Goal: Task Accomplishment & Management: Manage account settings

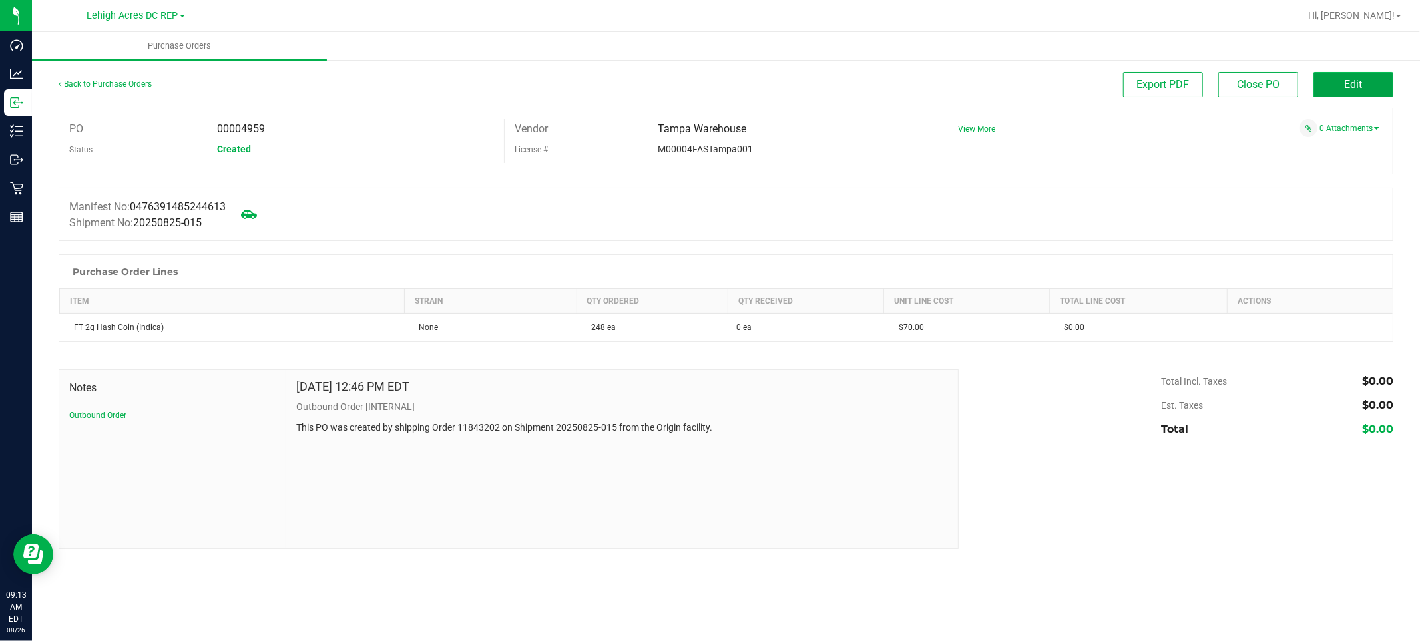
click at [1345, 80] on span "Edit" at bounding box center [1354, 84] width 18 height 13
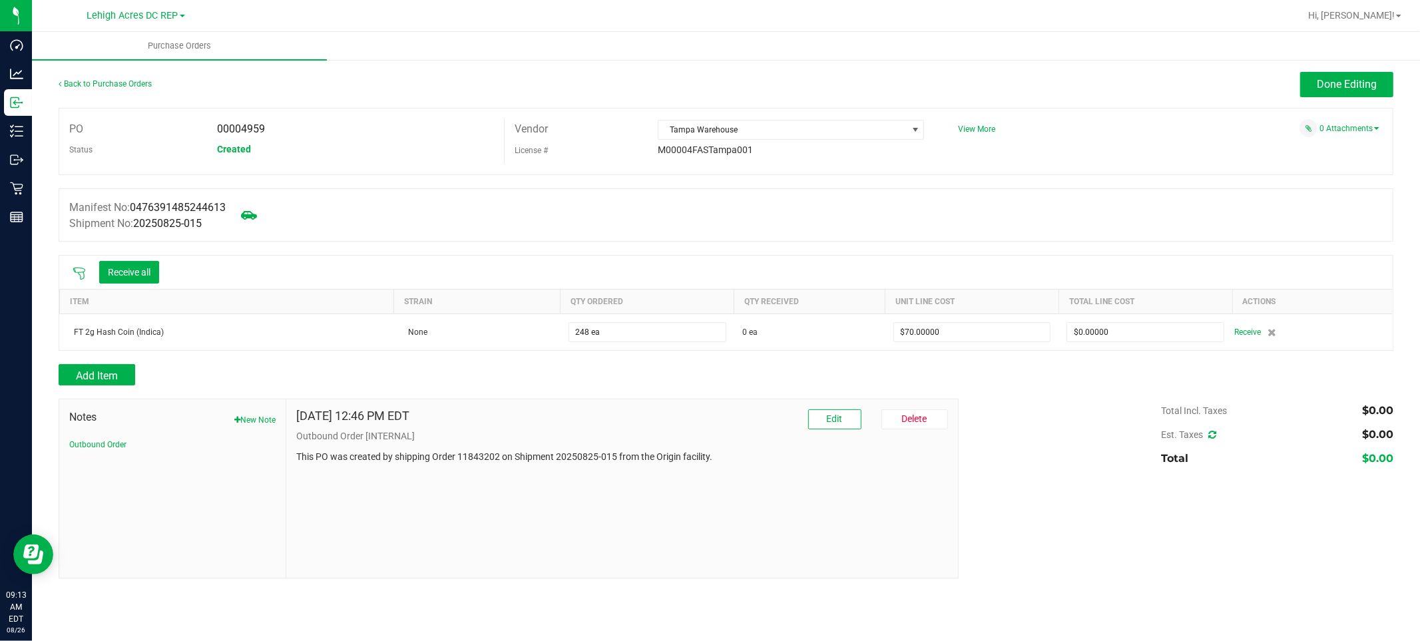
click at [78, 271] on icon at bounding box center [79, 273] width 13 height 13
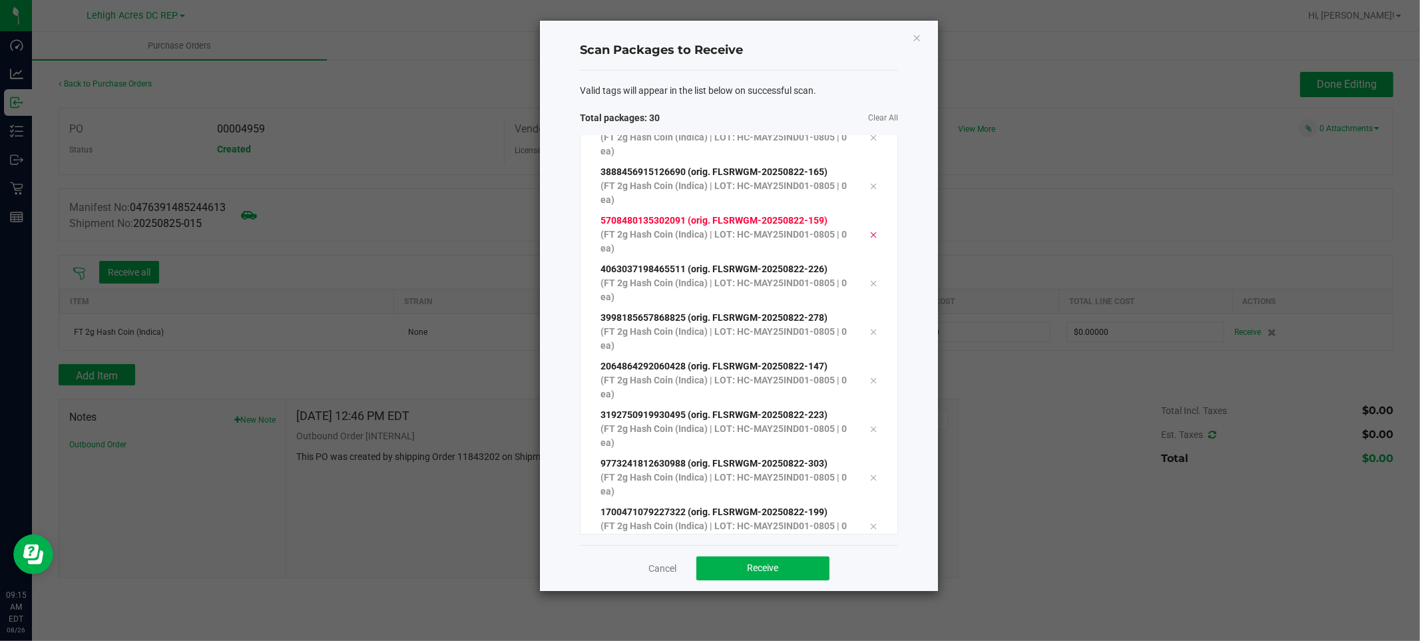
scroll to position [1092, 0]
click at [772, 574] on button "Receive" at bounding box center [762, 568] width 133 height 24
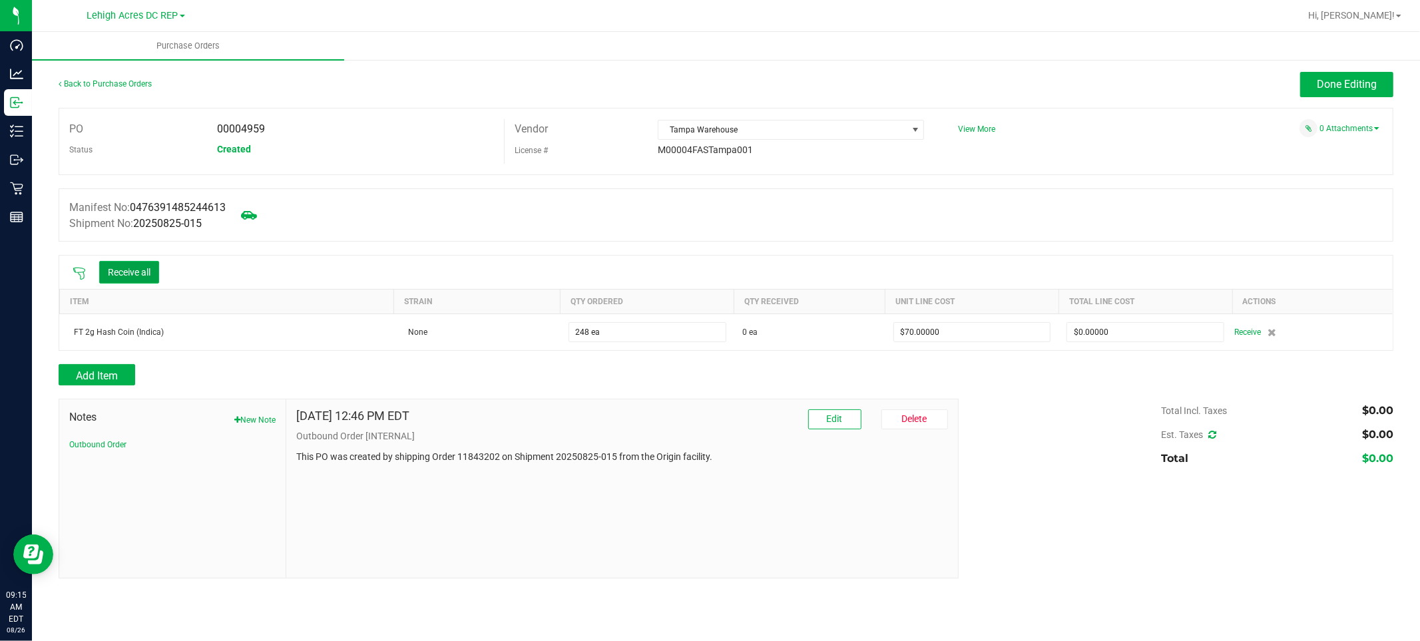
click at [128, 276] on button "Receive all" at bounding box center [129, 272] width 60 height 23
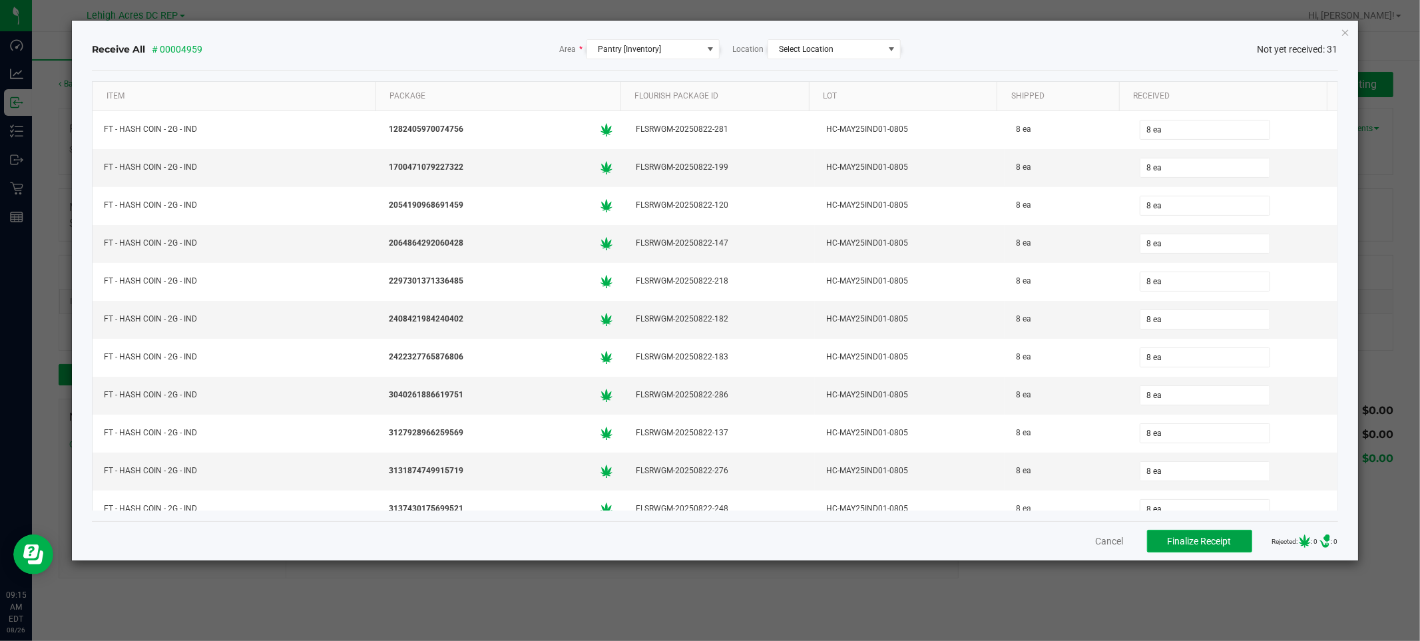
click at [1192, 533] on button "Finalize Receipt" at bounding box center [1199, 541] width 105 height 23
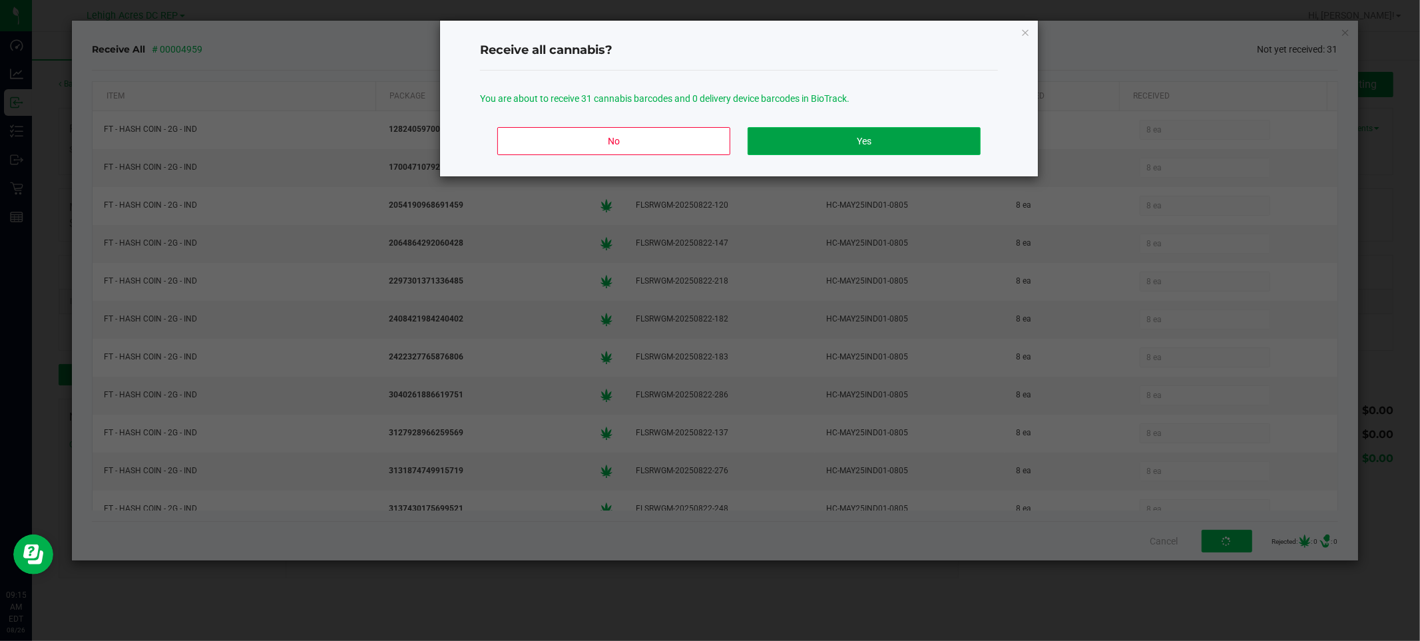
click at [879, 144] on button "Yes" at bounding box center [864, 141] width 233 height 28
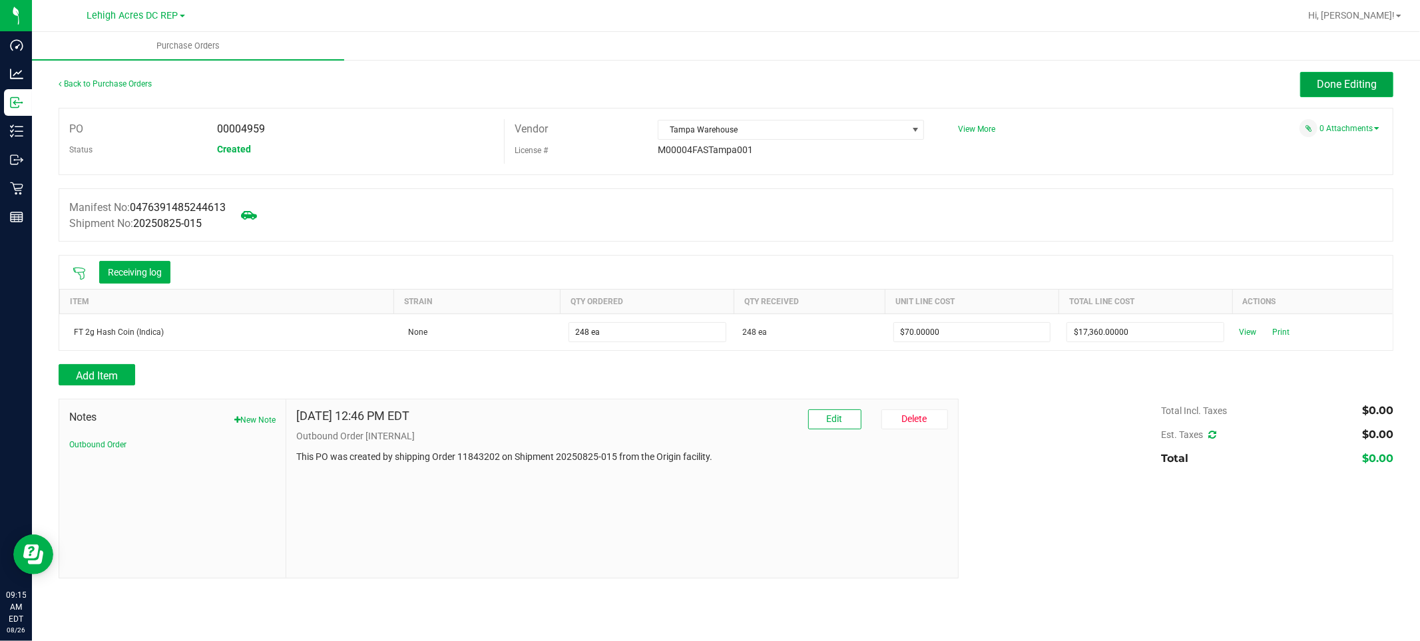
click at [1356, 87] on span "Done Editing" at bounding box center [1347, 84] width 60 height 13
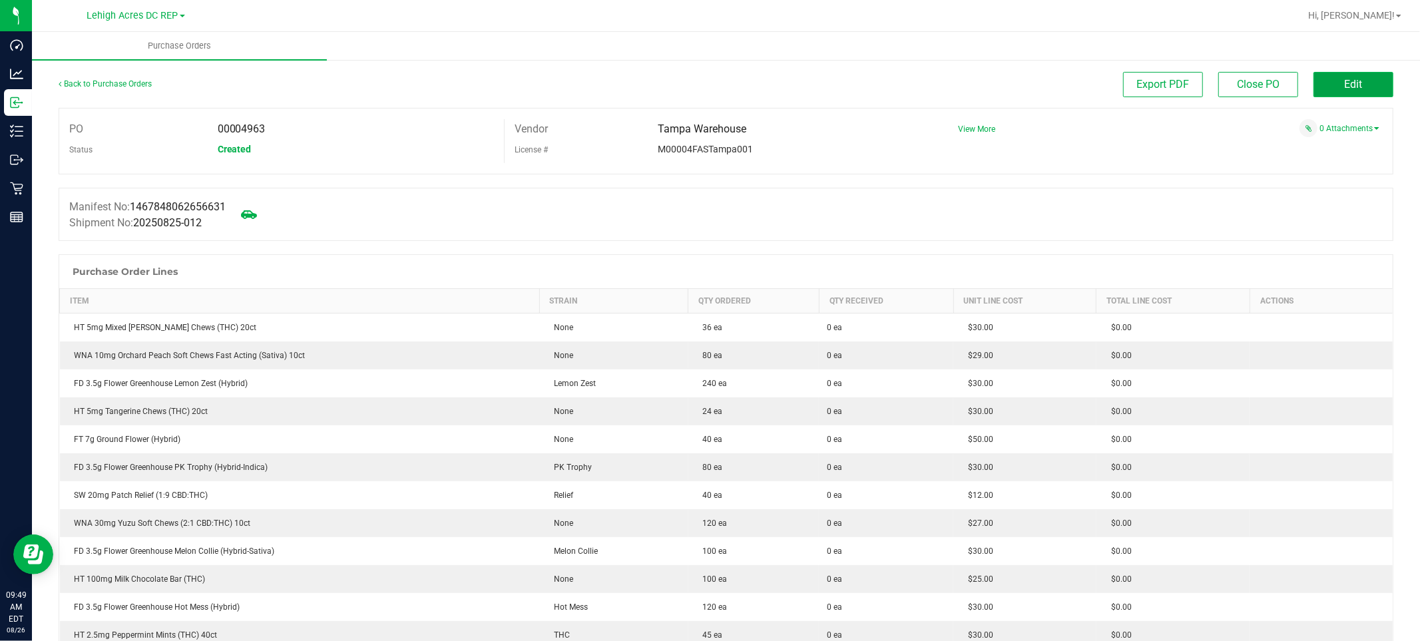
click at [1332, 77] on button "Edit" at bounding box center [1353, 84] width 80 height 25
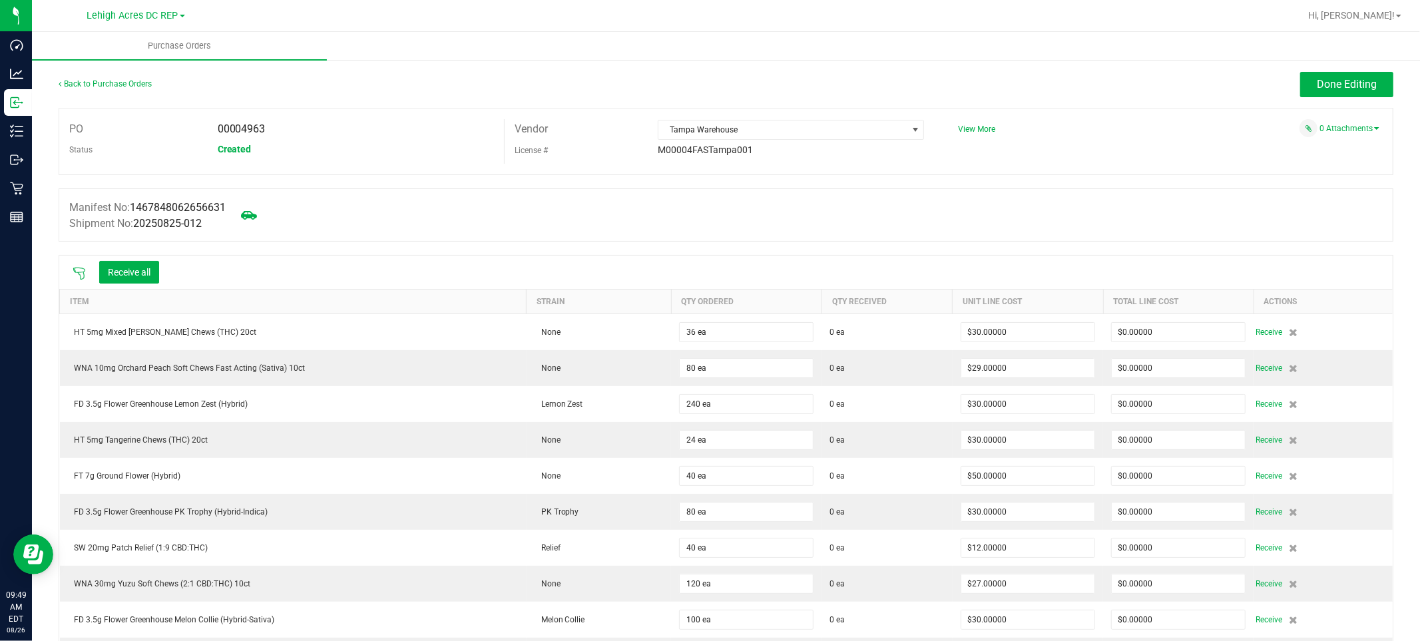
click at [77, 273] on icon at bounding box center [79, 273] width 13 height 13
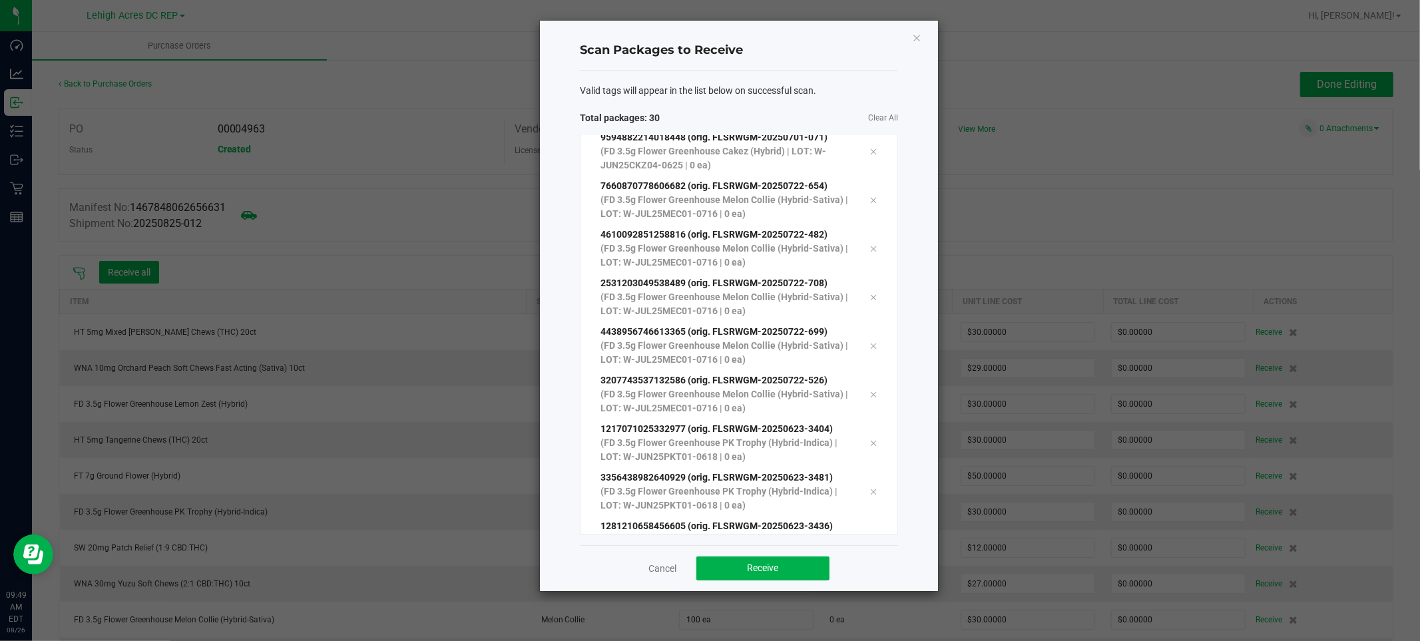
scroll to position [1092, 0]
click at [756, 566] on span "Receive" at bounding box center [763, 567] width 31 height 11
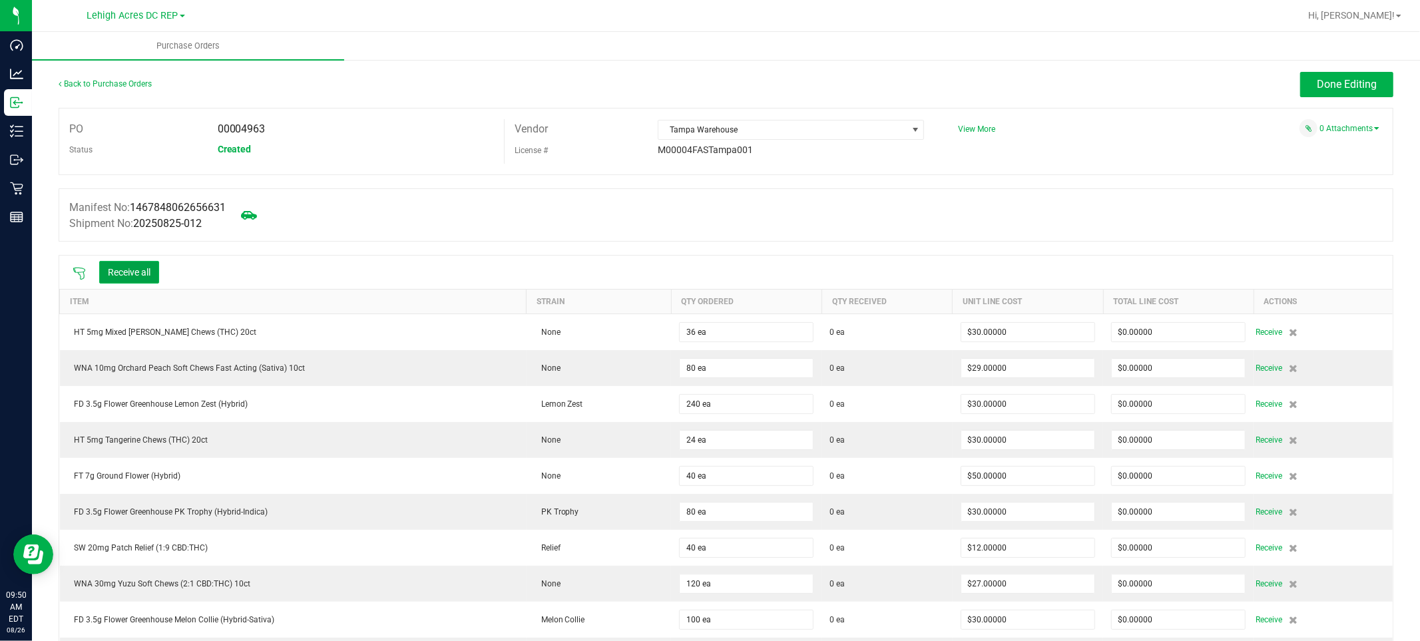
click at [124, 276] on button "Receive all" at bounding box center [129, 272] width 60 height 23
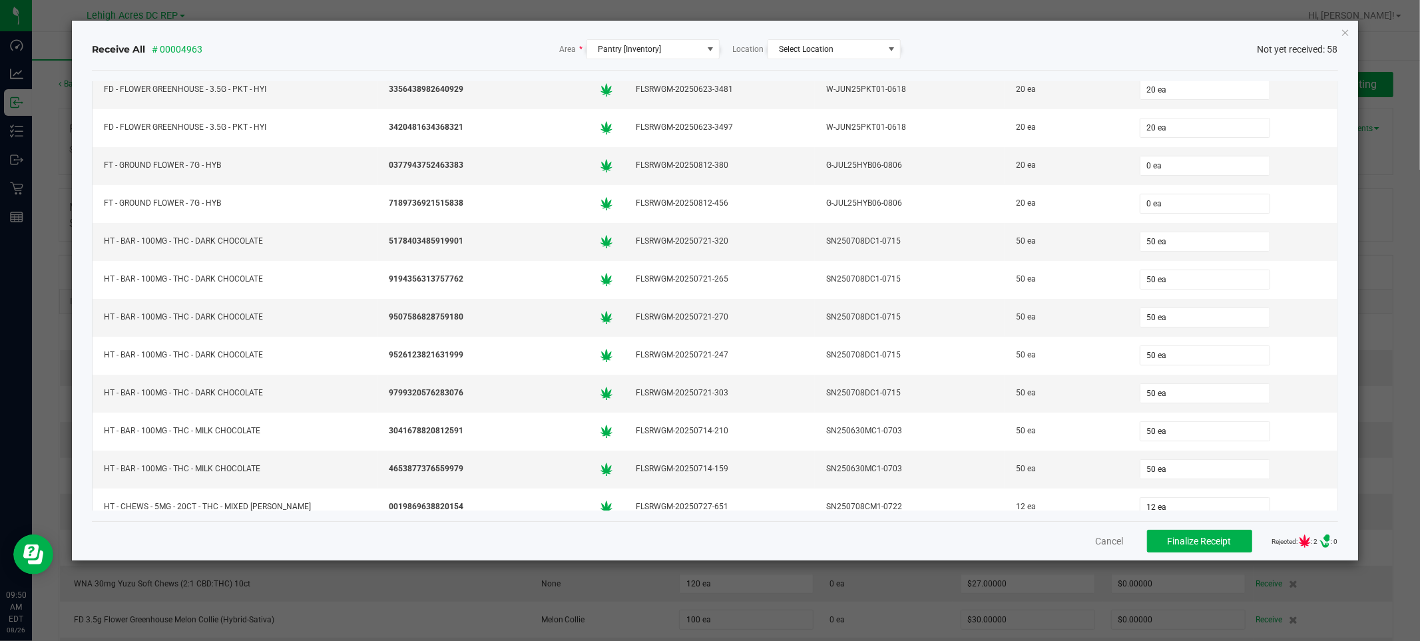
scroll to position [1094, 0]
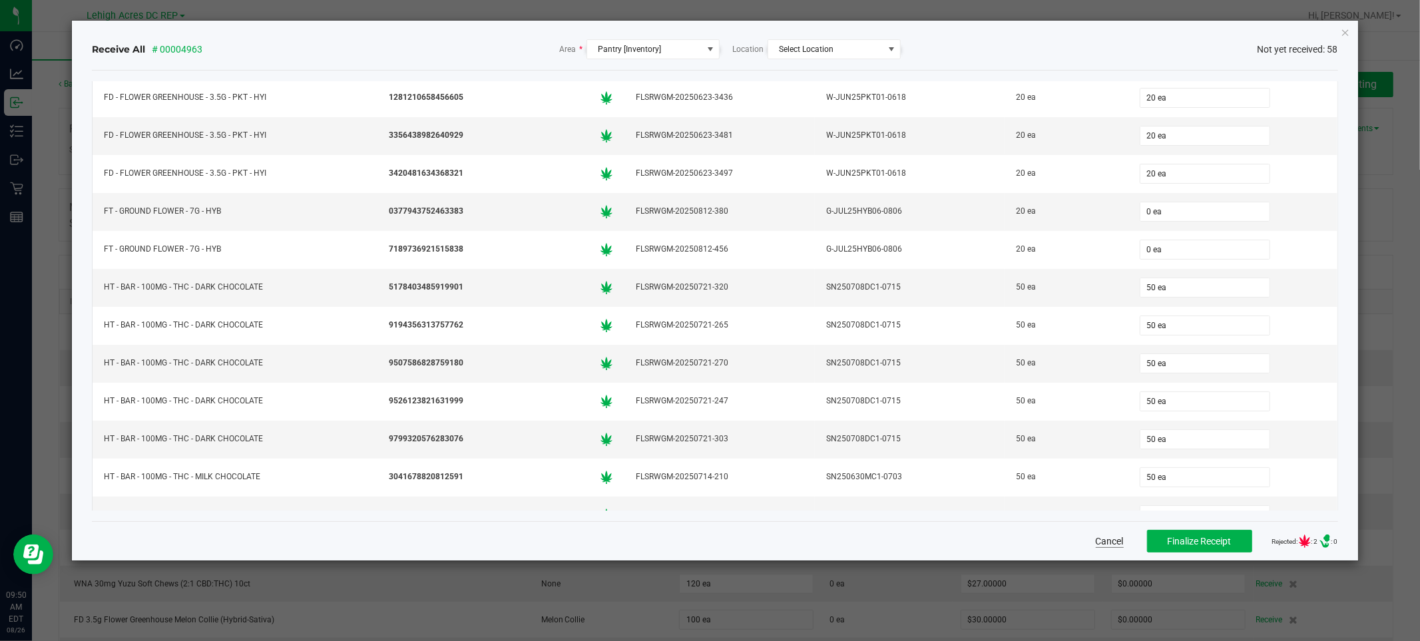
click at [1096, 539] on button "Cancel" at bounding box center [1110, 541] width 28 height 13
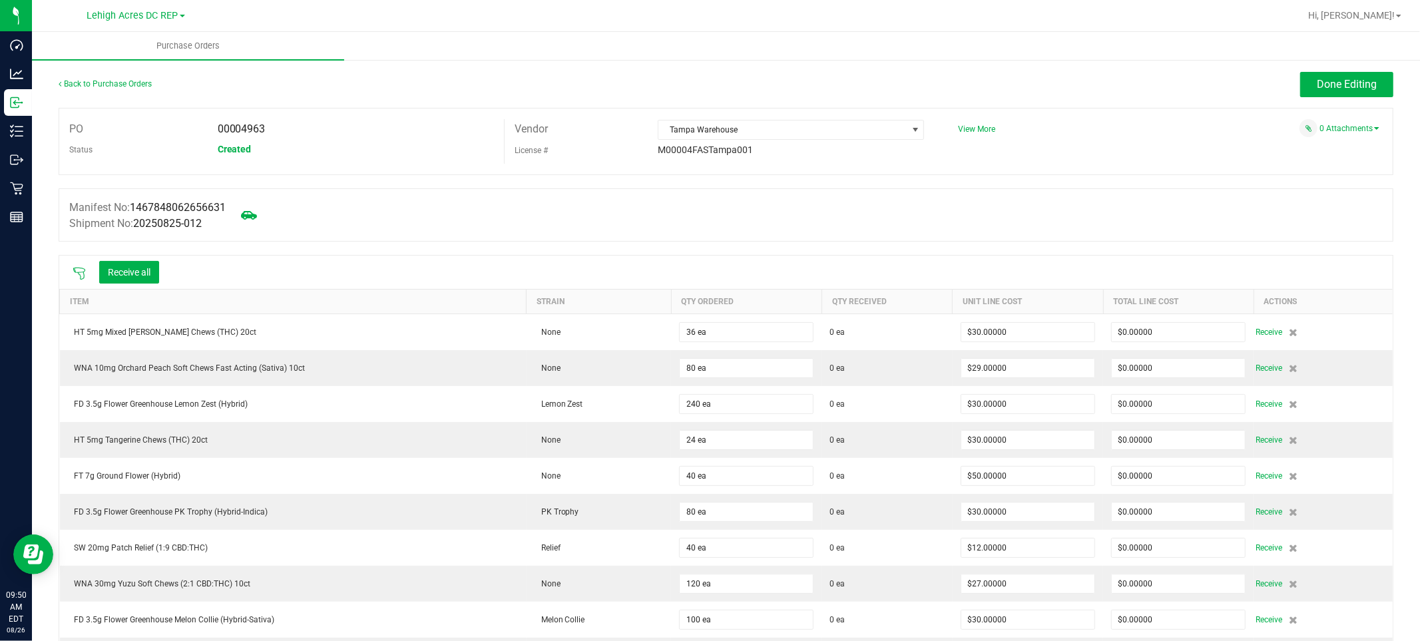
click at [85, 278] on icon at bounding box center [79, 273] width 13 height 13
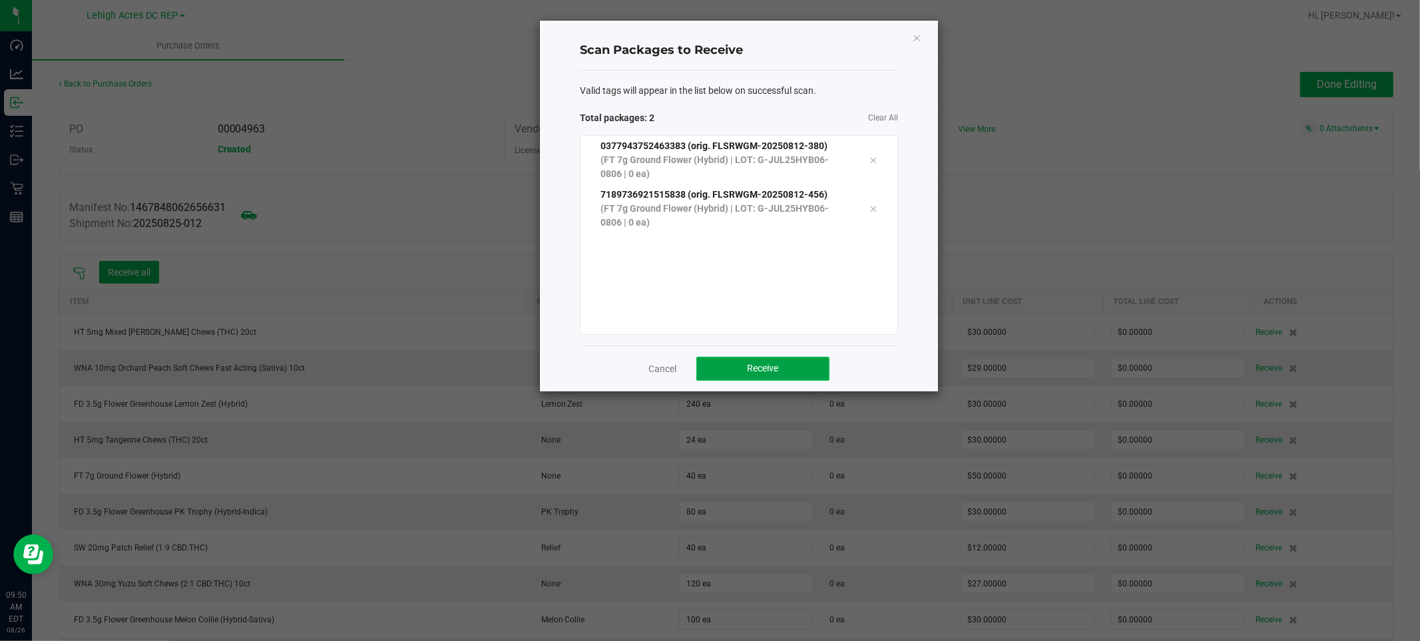
click at [759, 373] on span "Receive" at bounding box center [763, 368] width 31 height 11
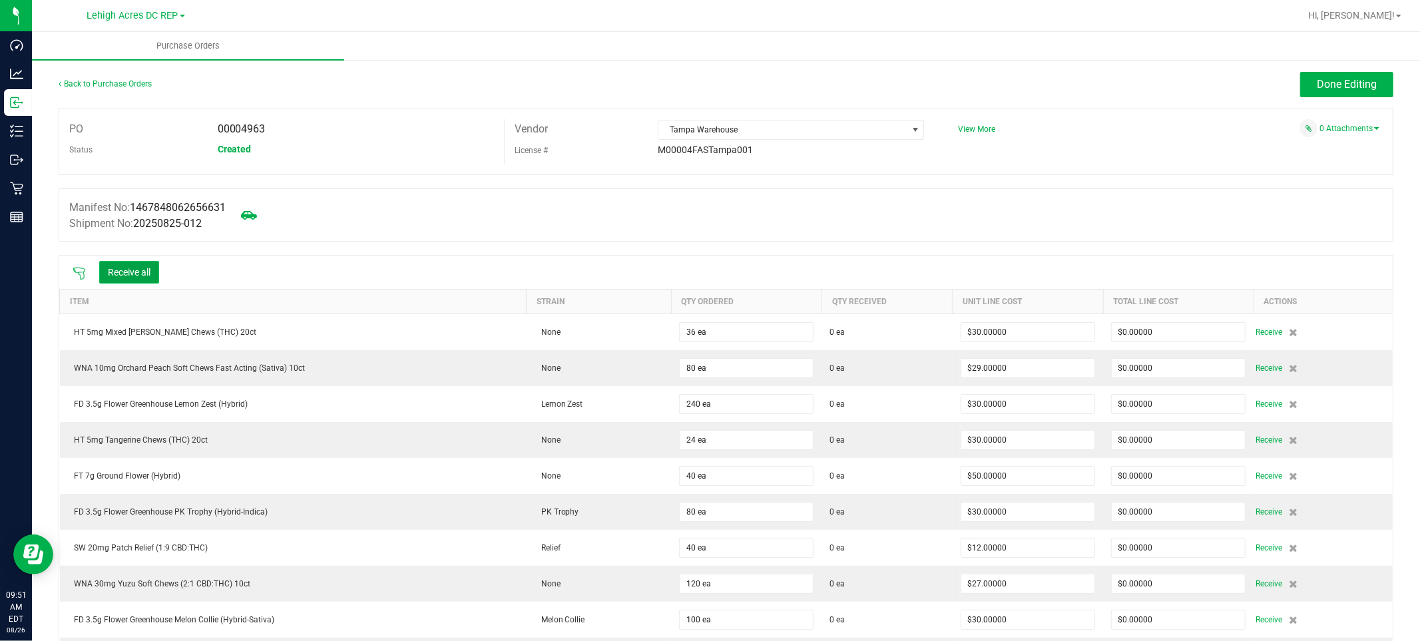
click at [122, 262] on button "Receive all" at bounding box center [129, 272] width 60 height 23
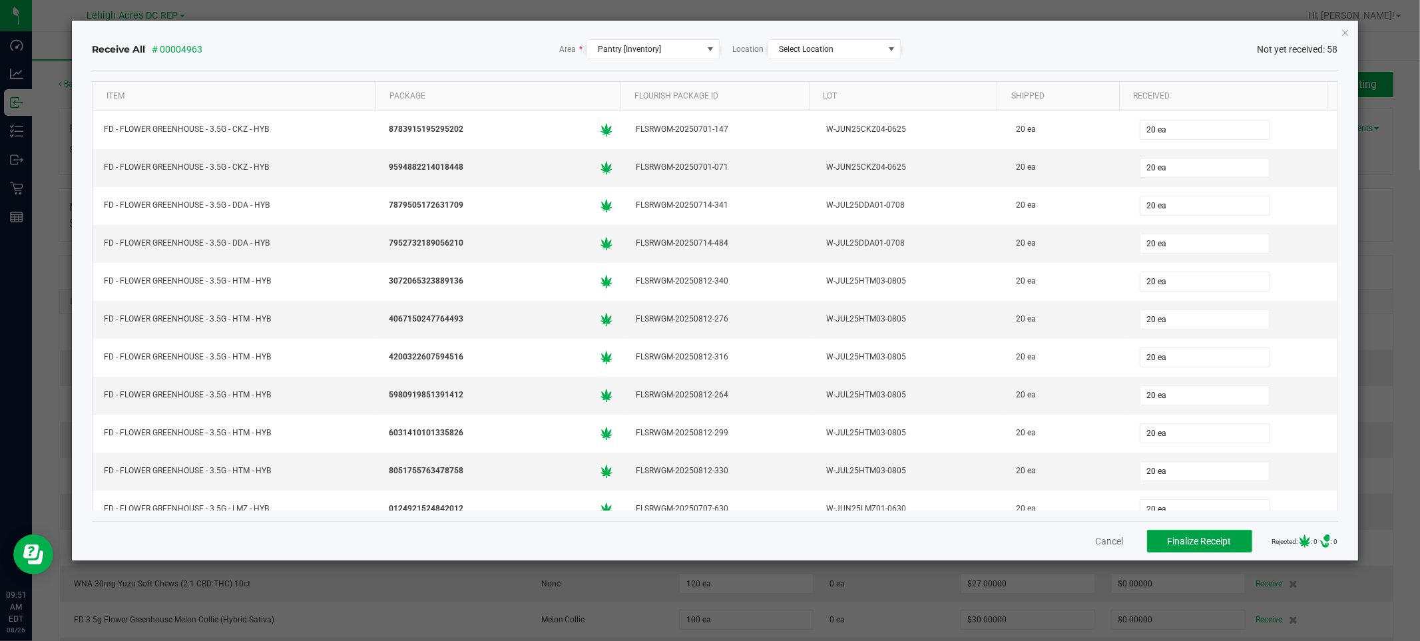
click at [1199, 541] on span "Finalize Receipt" at bounding box center [1200, 541] width 64 height 11
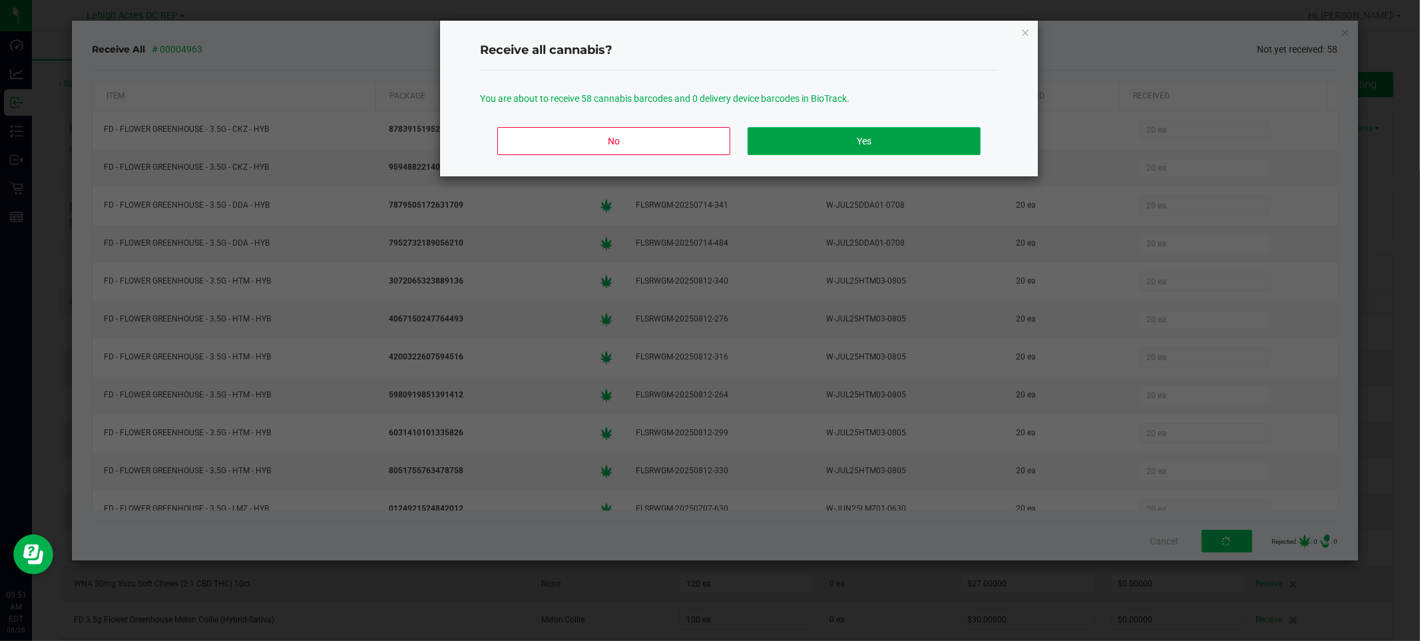
click at [867, 136] on button "Yes" at bounding box center [864, 141] width 233 height 28
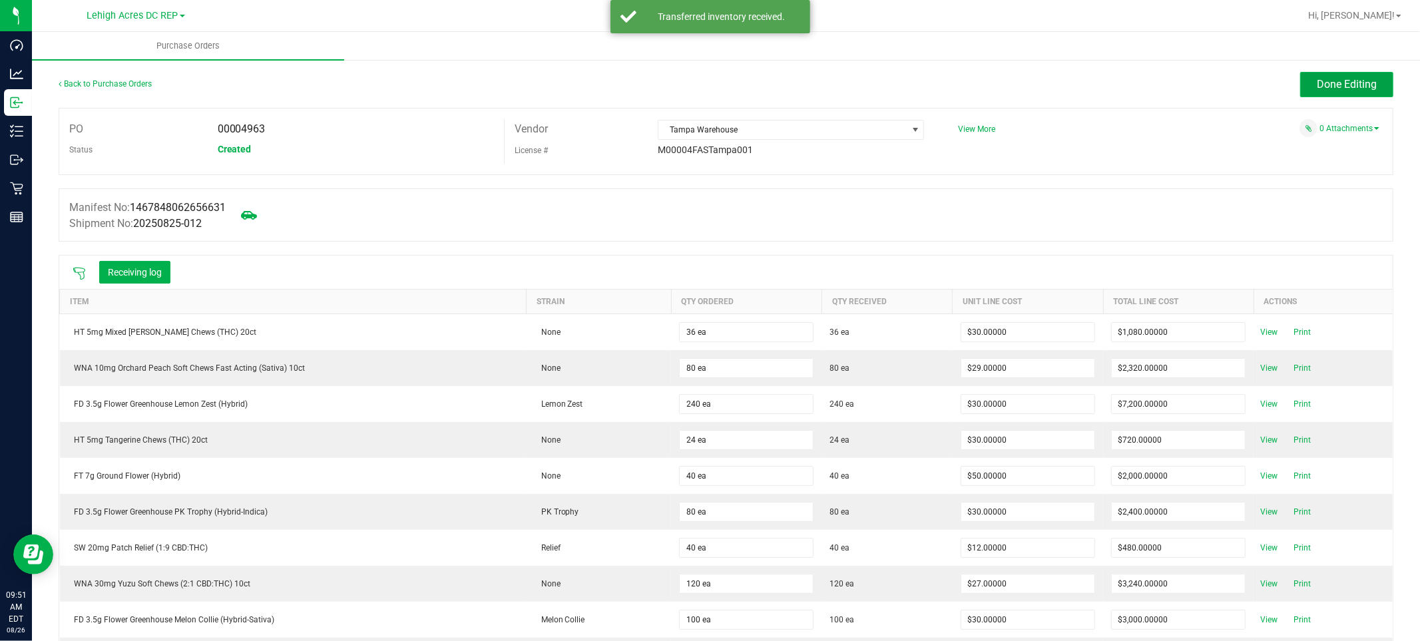
click at [1355, 82] on span "Done Editing" at bounding box center [1347, 84] width 60 height 13
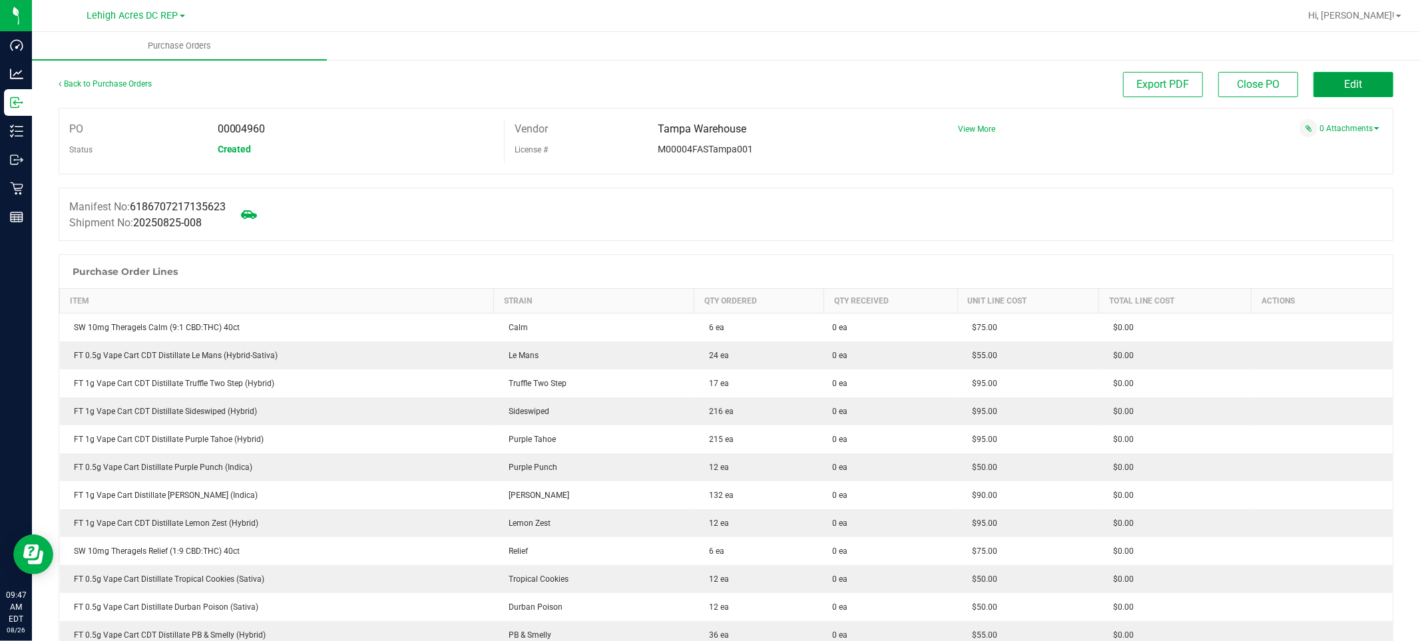
click at [1321, 80] on button "Edit" at bounding box center [1353, 84] width 80 height 25
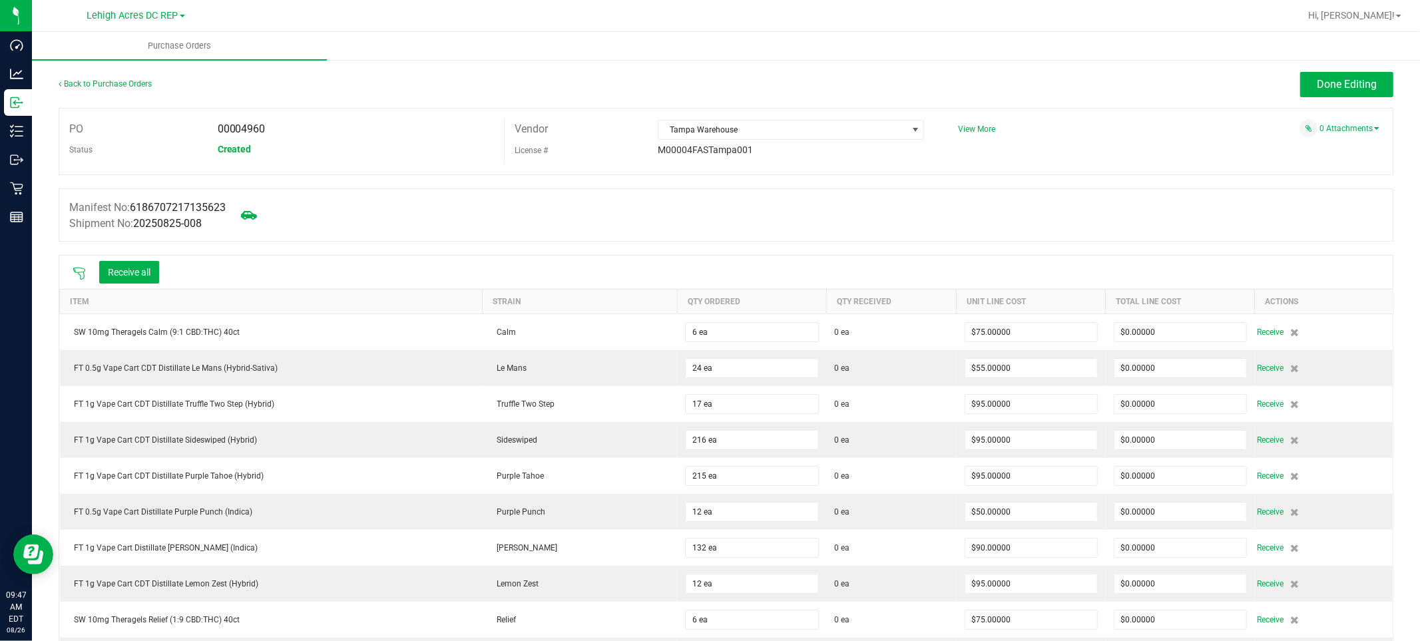
click at [81, 282] on div "Receive all" at bounding box center [116, 272] width 100 height 28
click at [79, 277] on icon at bounding box center [79, 273] width 13 height 13
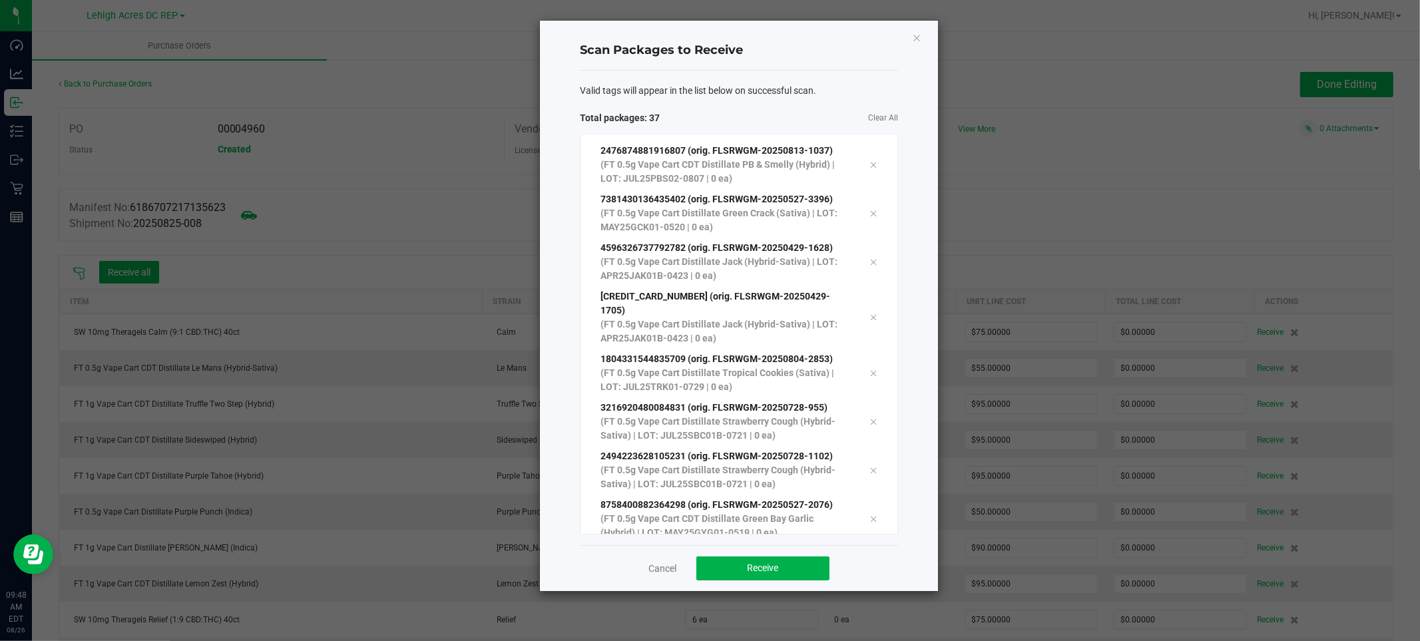
scroll to position [1383, 0]
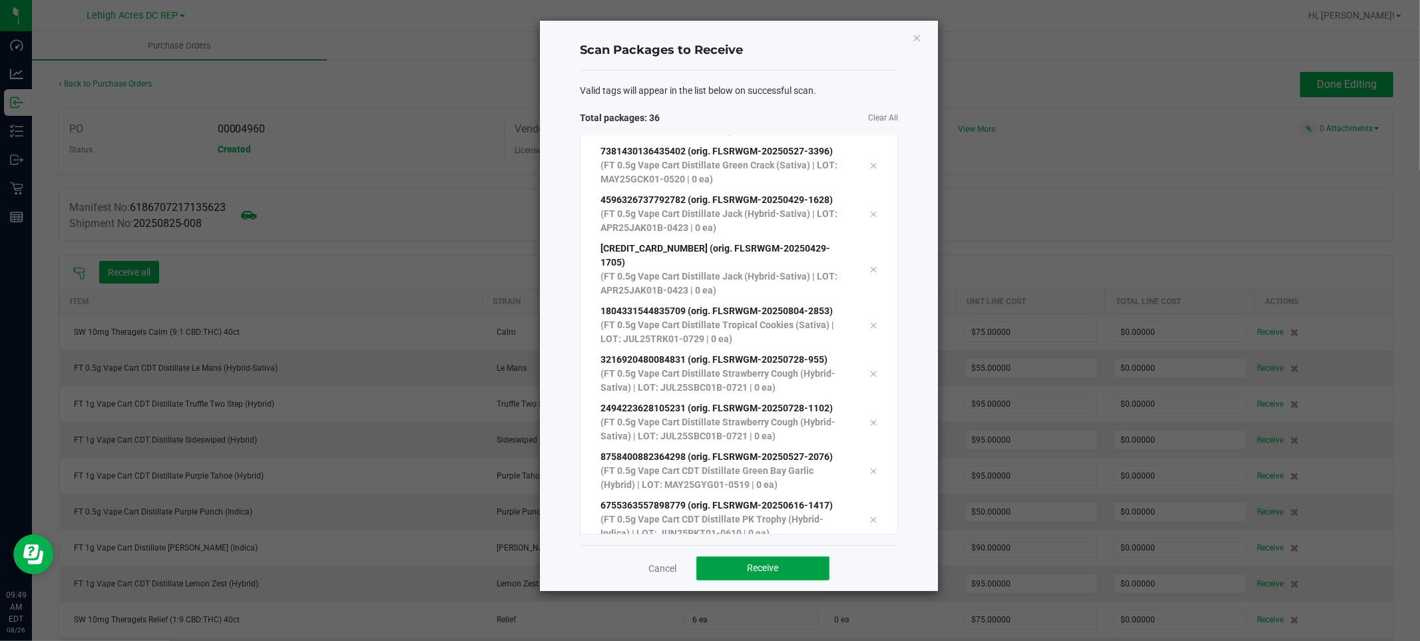
click at [748, 566] on span "Receive" at bounding box center [763, 567] width 31 height 11
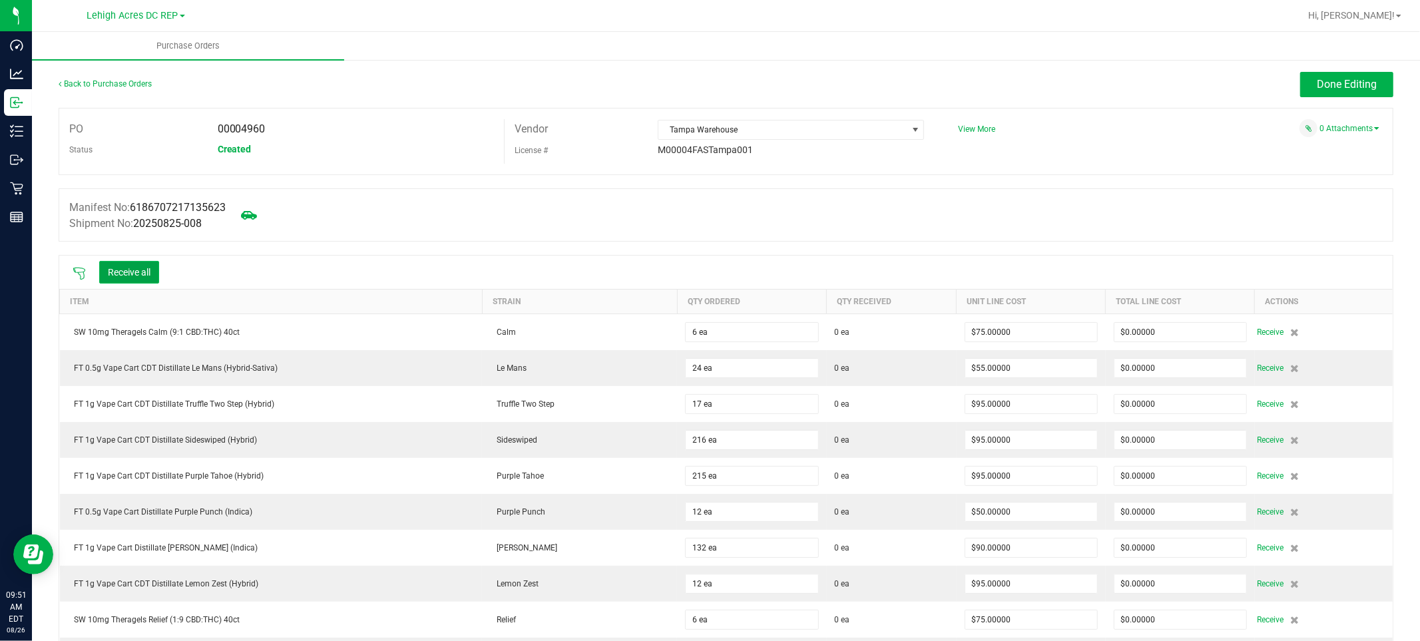
click at [142, 277] on button "Receive all" at bounding box center [129, 272] width 60 height 23
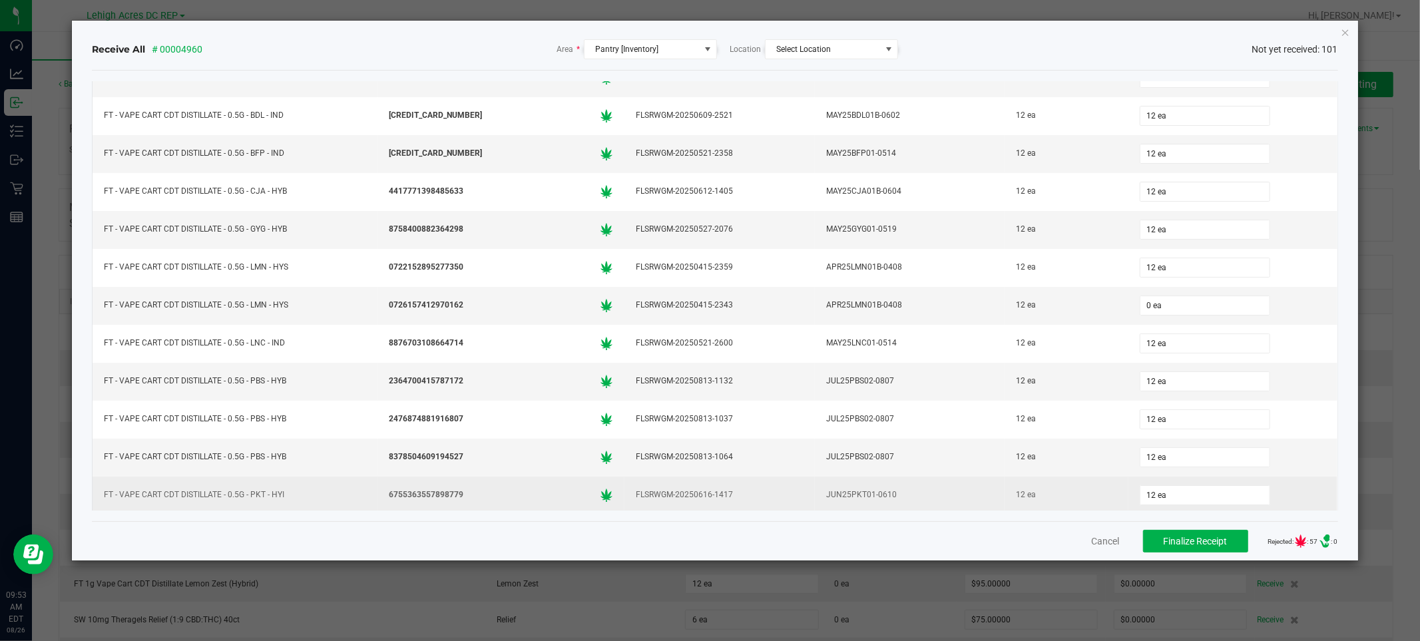
scroll to position [0, 0]
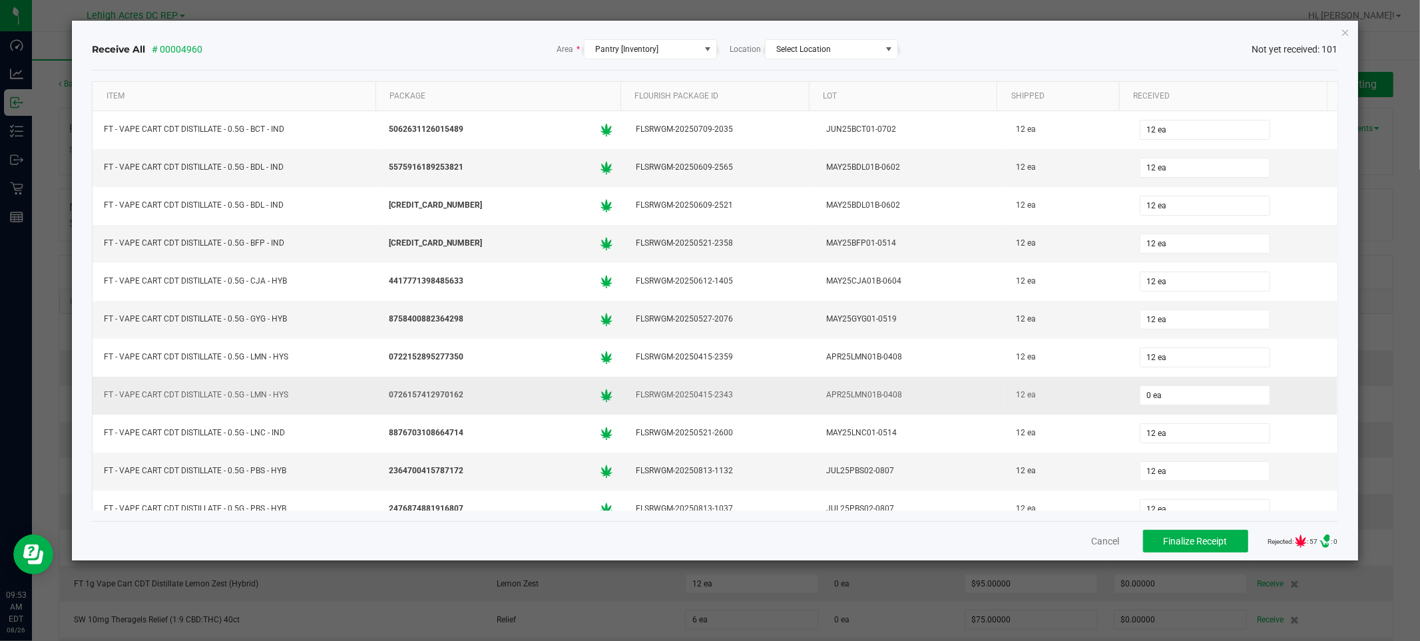
click at [1172, 386] on div "0 ea" at bounding box center [1232, 395] width 193 height 27
click at [1167, 396] on input "0" at bounding box center [1204, 395] width 129 height 19
type input "12 ea"
click at [1025, 545] on div "Cancel Finalize Receipt Rejected: : 57 .st0{ } : 0" at bounding box center [714, 540] width 1245 height 39
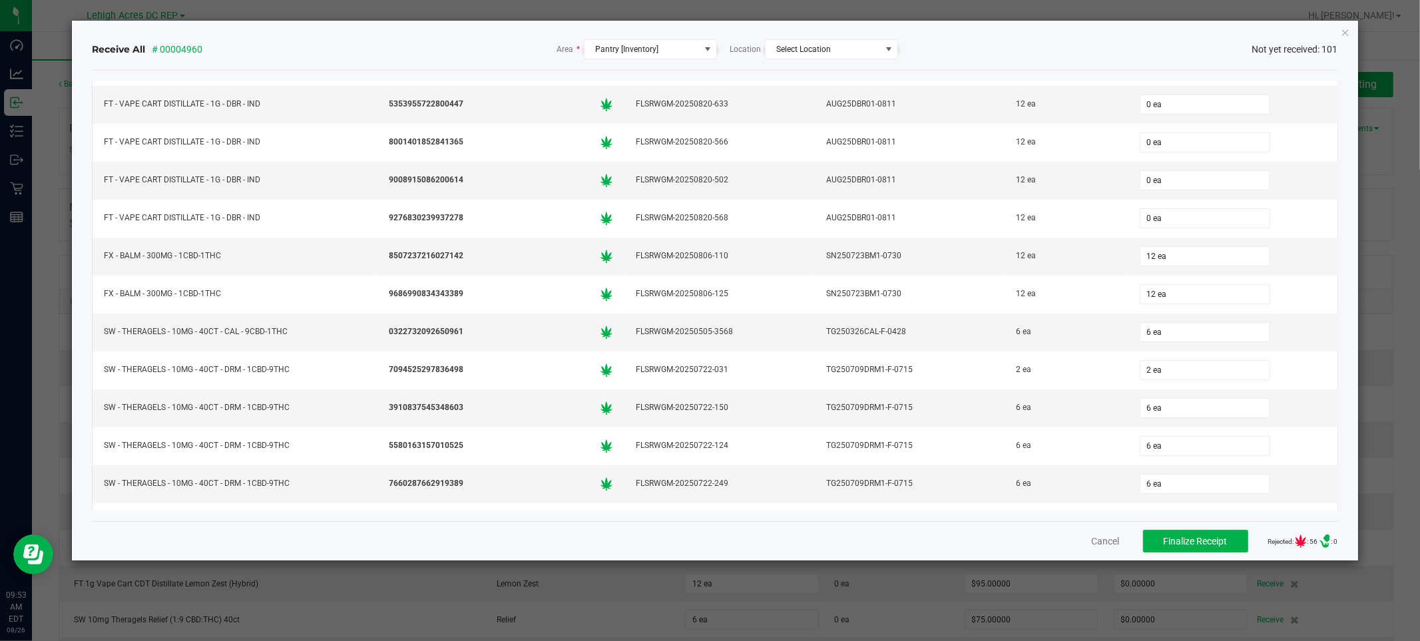
scroll to position [3452, 0]
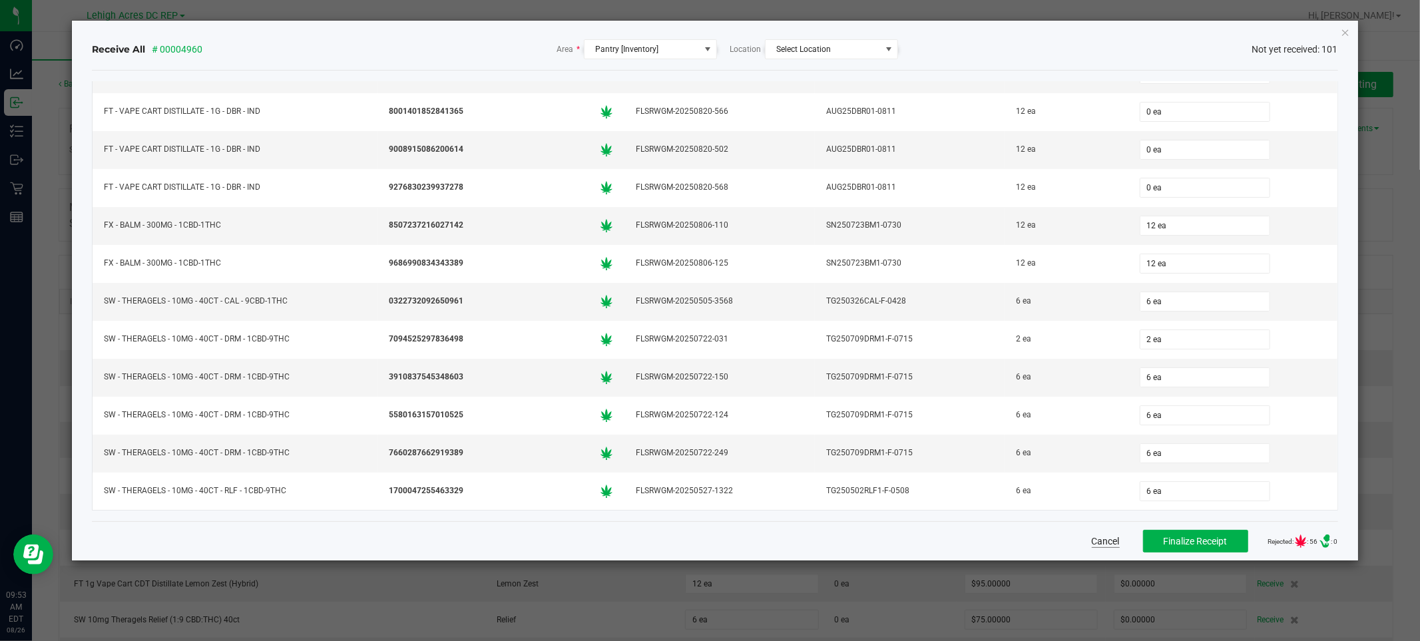
click at [1092, 542] on button "Cancel" at bounding box center [1106, 541] width 28 height 13
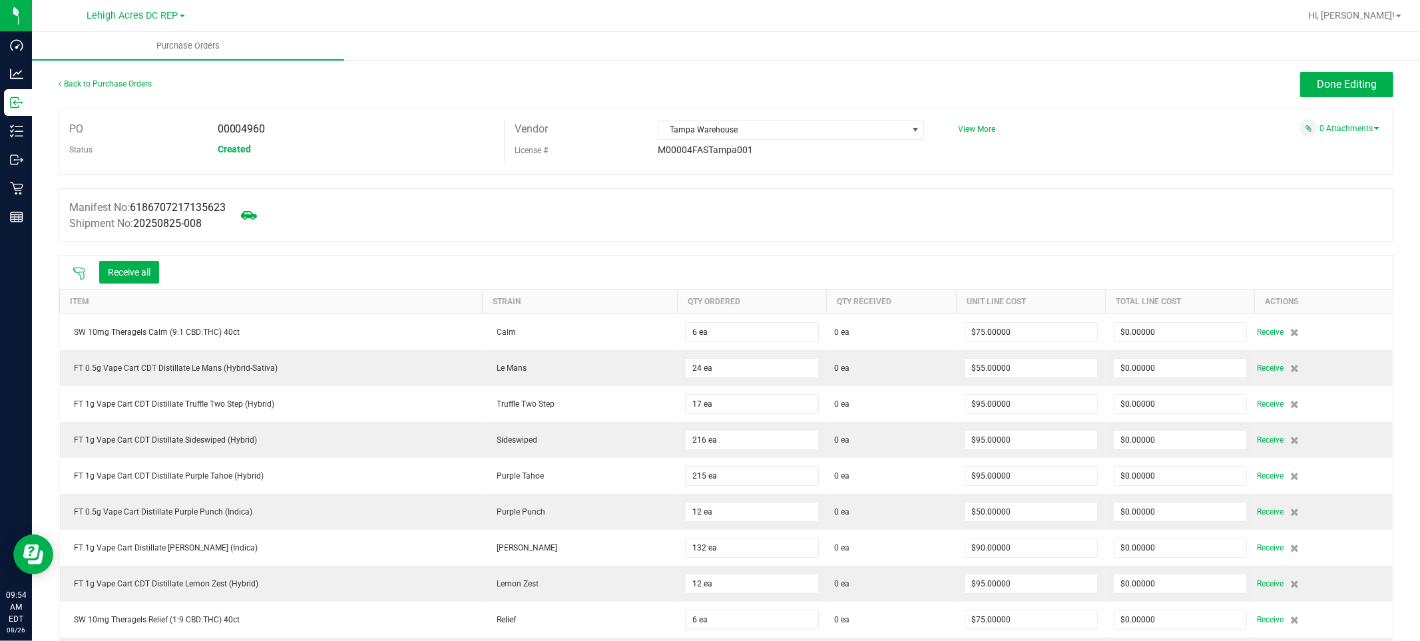
click at [83, 275] on icon at bounding box center [79, 273] width 13 height 13
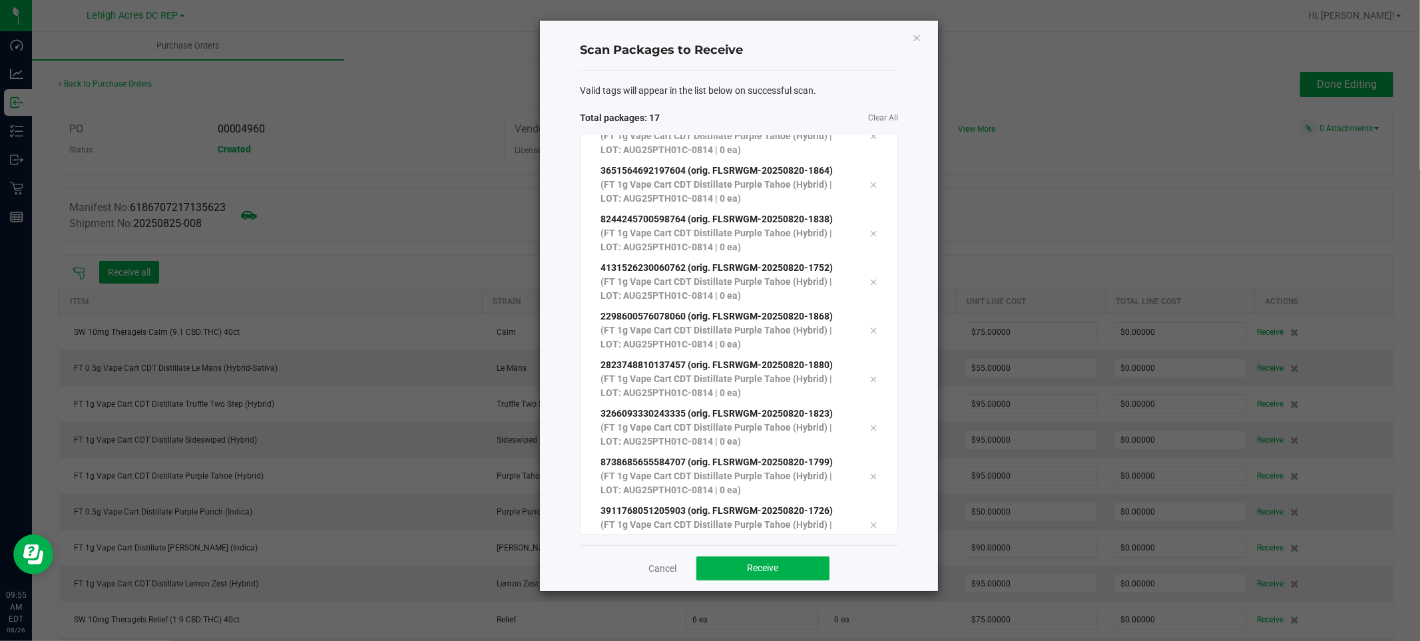
scroll to position [461, 0]
click at [762, 558] on button "Receive" at bounding box center [762, 568] width 133 height 24
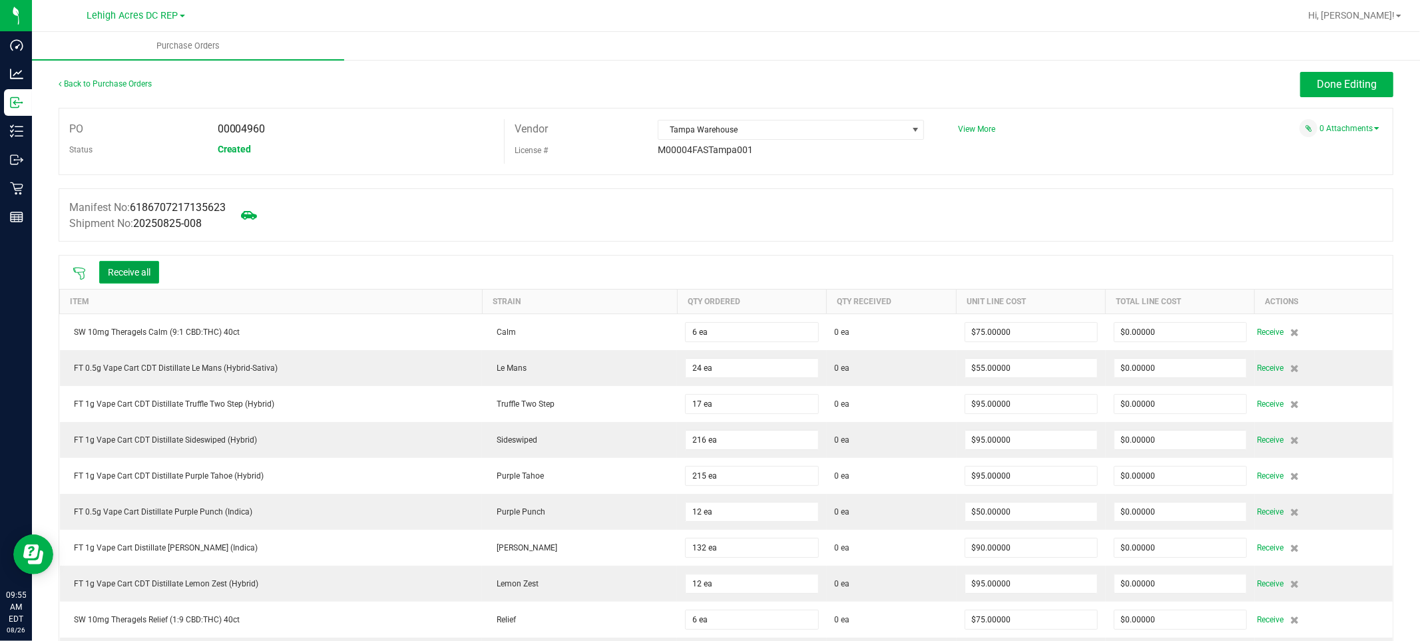
click at [130, 276] on button "Receive all" at bounding box center [129, 272] width 60 height 23
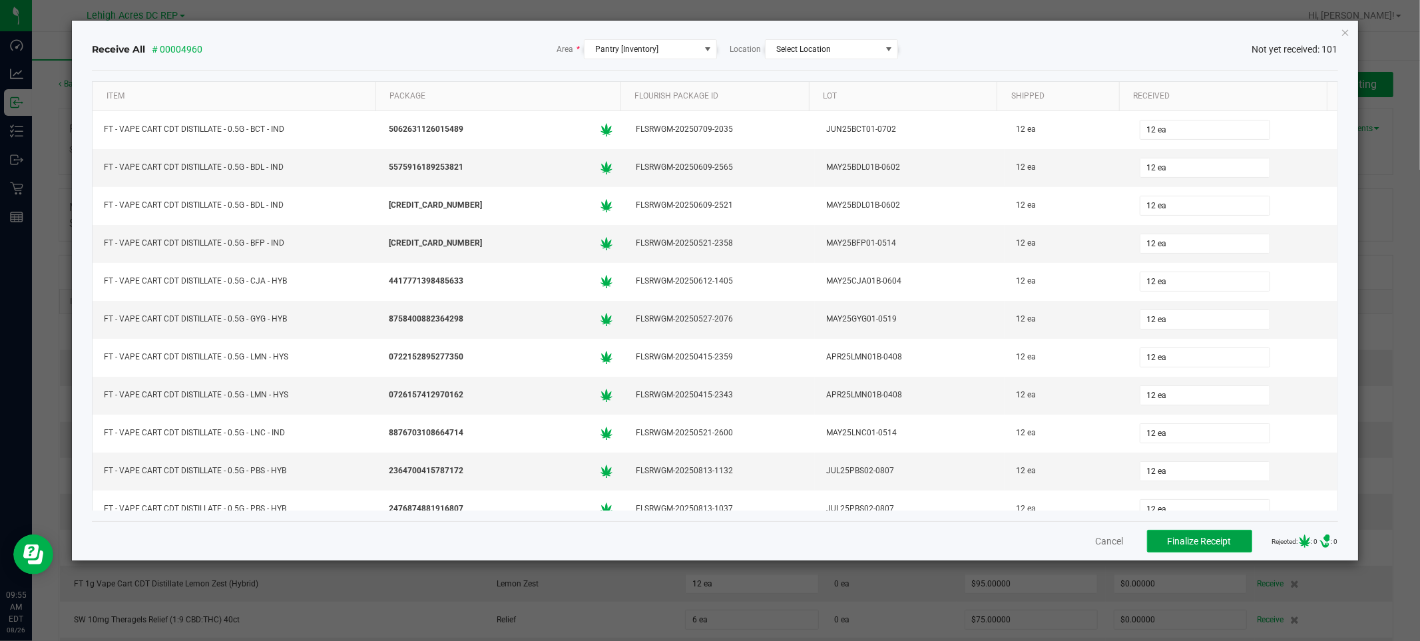
click at [1205, 533] on button "Finalize Receipt" at bounding box center [1199, 541] width 105 height 23
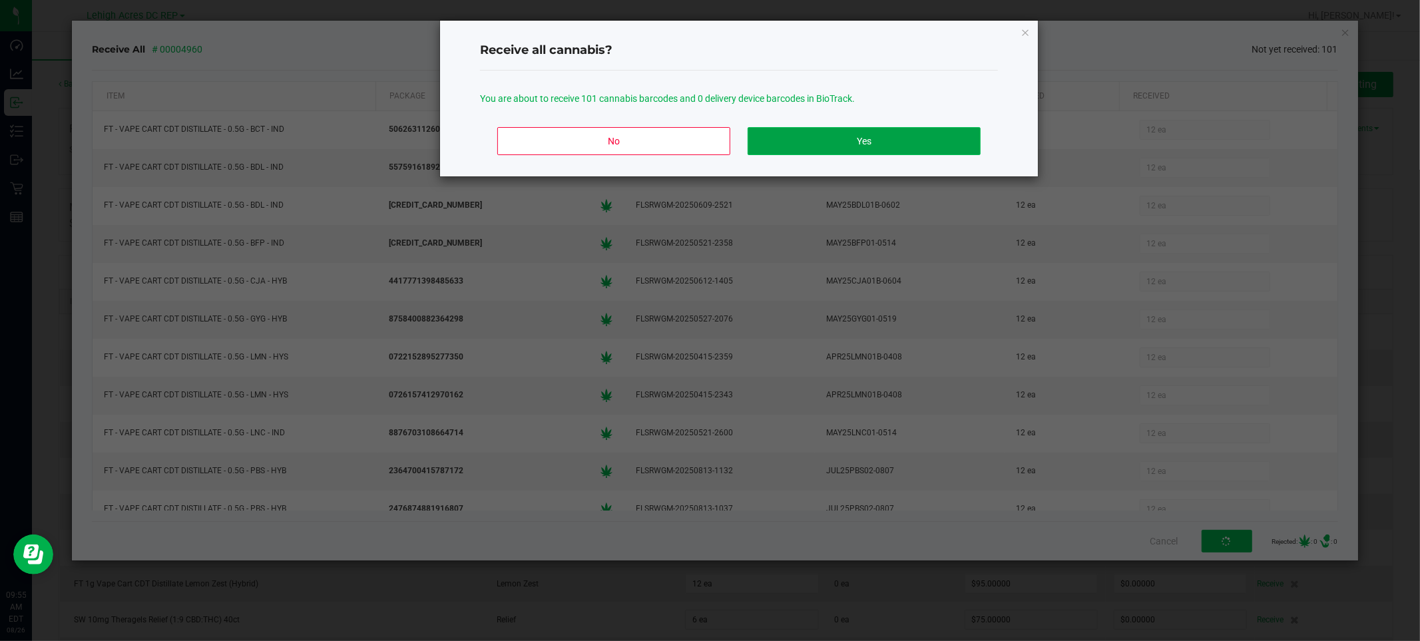
click at [865, 142] on button "Yes" at bounding box center [864, 141] width 233 height 28
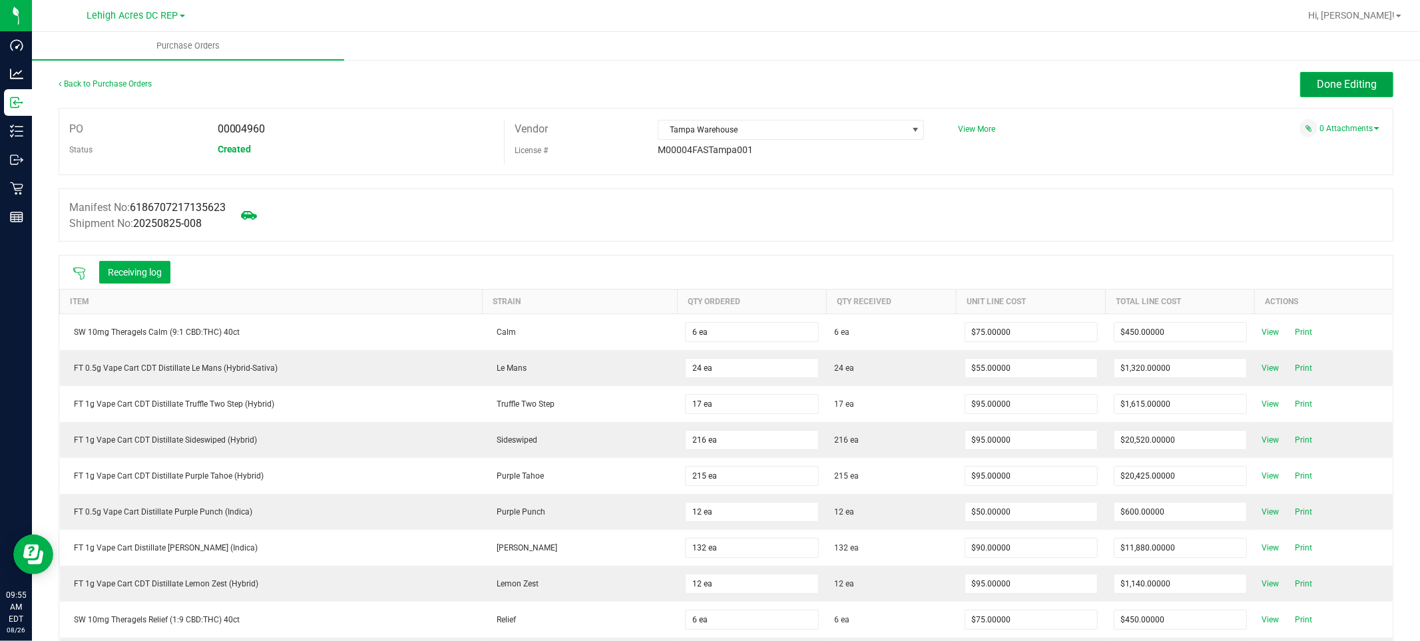
click at [1342, 76] on button "Done Editing" at bounding box center [1346, 84] width 93 height 25
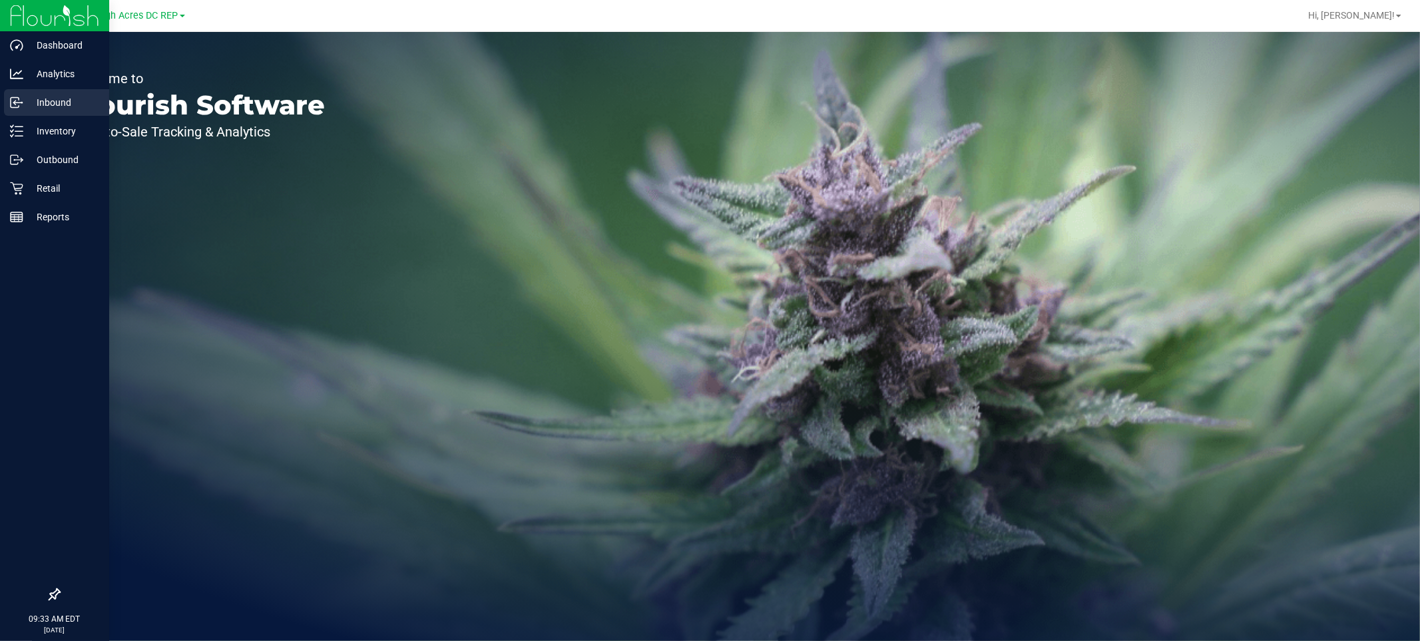
click at [31, 100] on p "Inbound" at bounding box center [63, 103] width 80 height 16
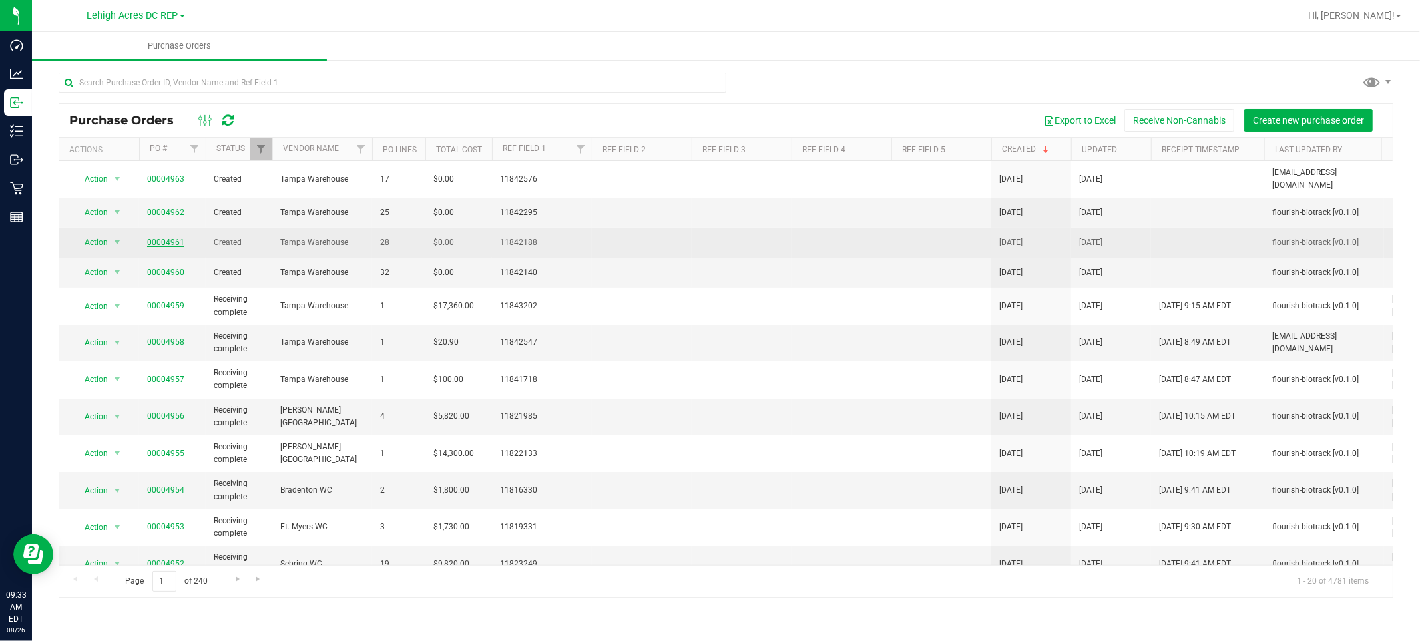
click at [162, 238] on link "00004961" at bounding box center [165, 242] width 37 height 9
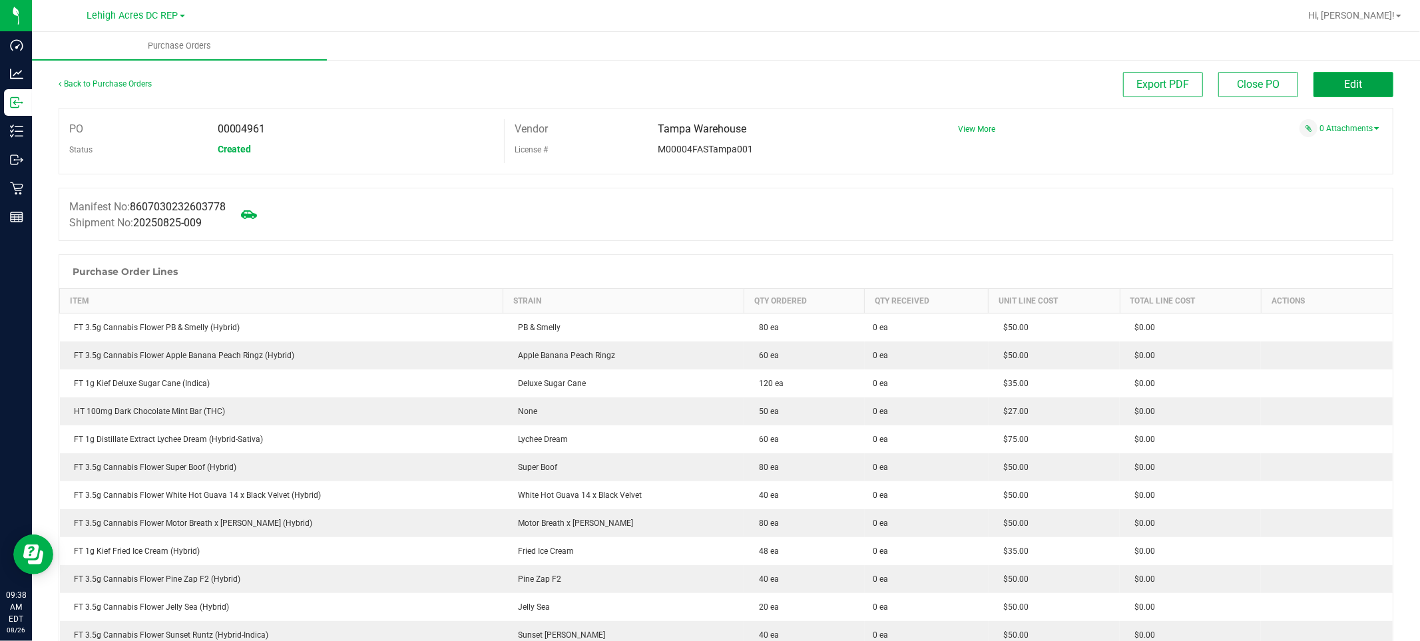
click at [1345, 81] on span "Edit" at bounding box center [1354, 84] width 18 height 13
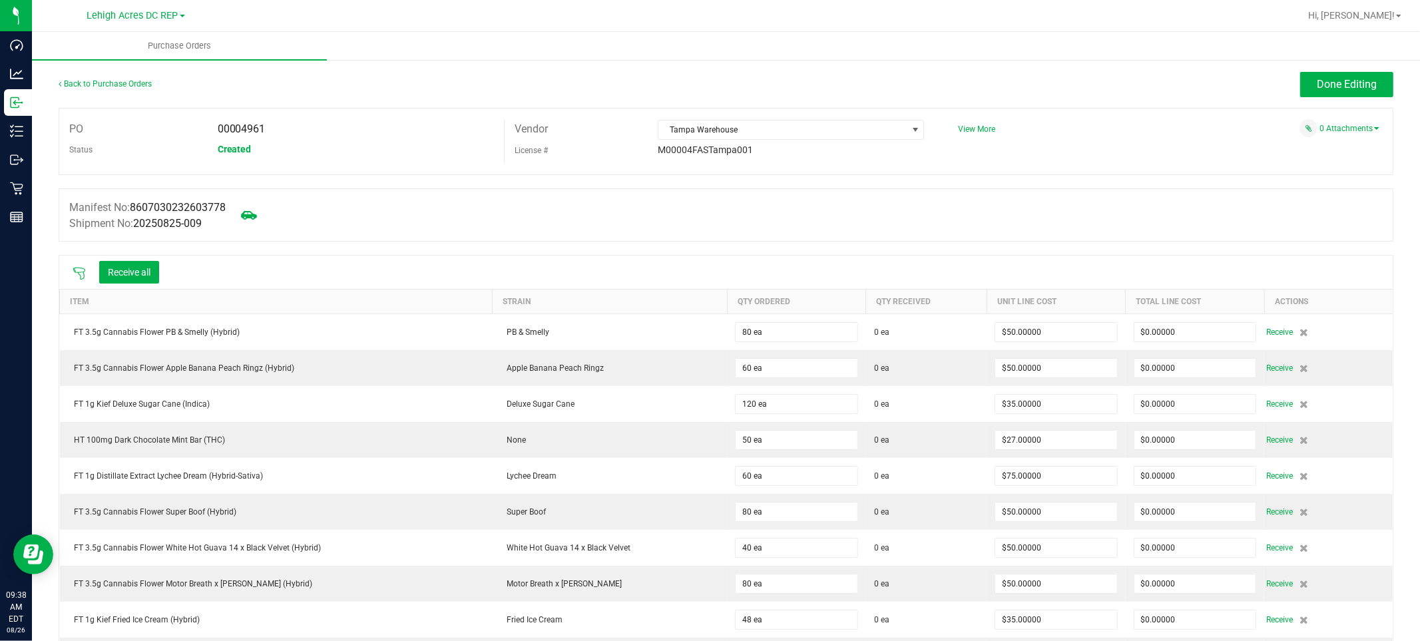
click at [82, 276] on icon at bounding box center [79, 273] width 13 height 13
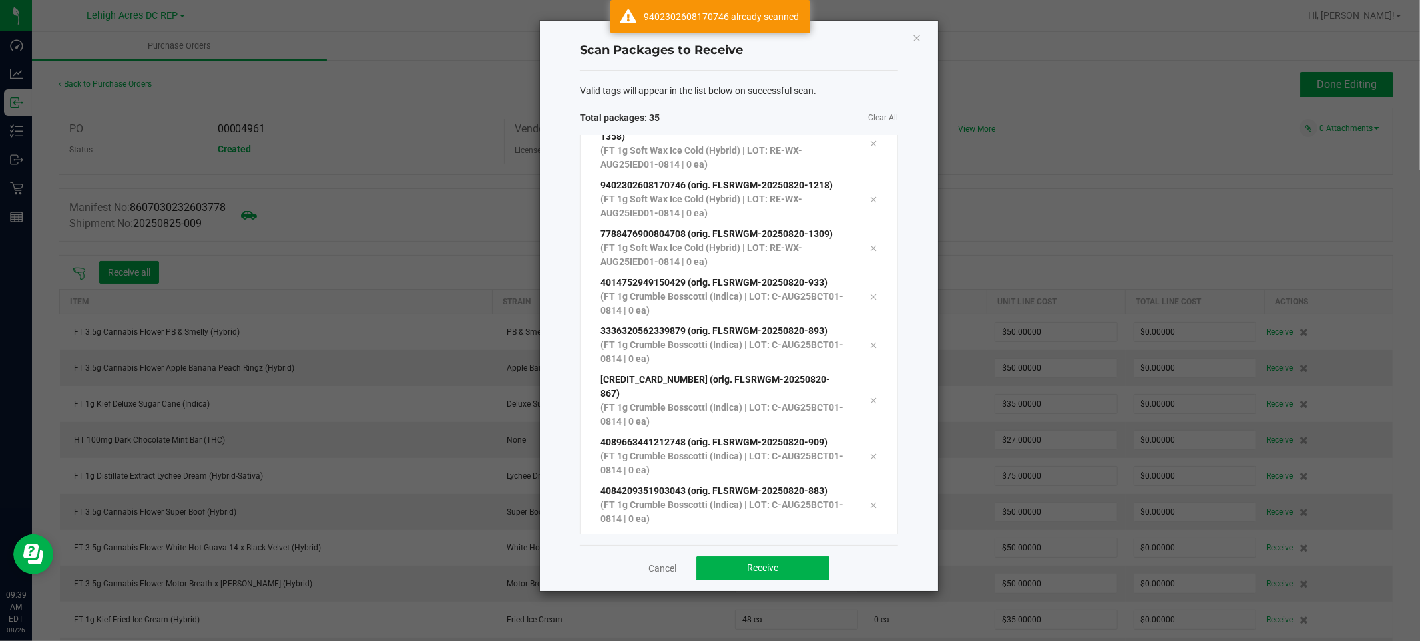
scroll to position [1335, 0]
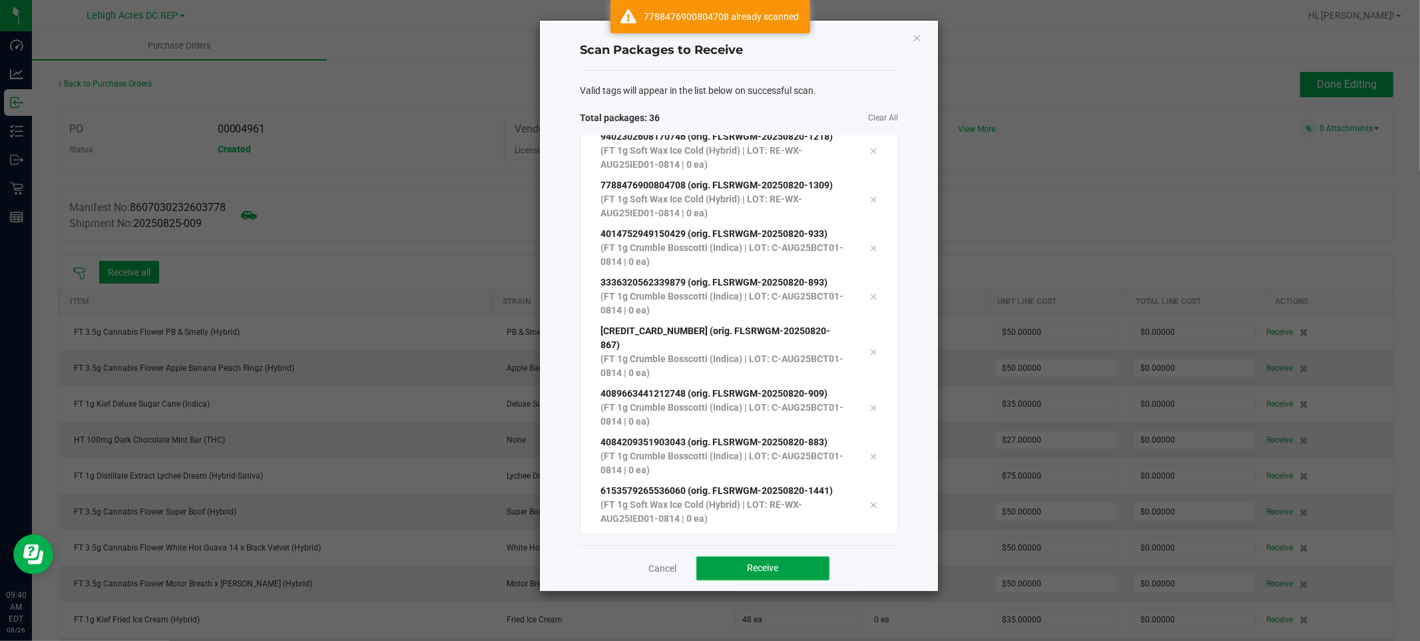
click at [770, 566] on span "Receive" at bounding box center [763, 567] width 31 height 11
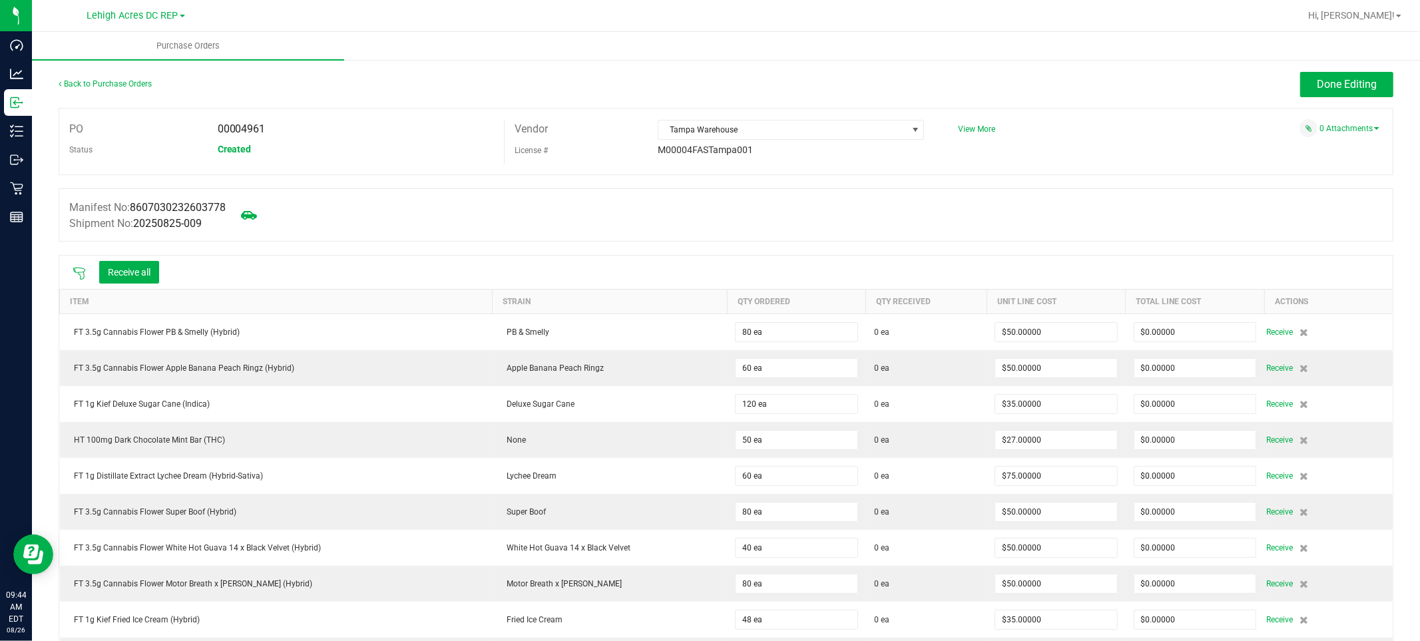
click at [82, 276] on icon at bounding box center [79, 273] width 13 height 13
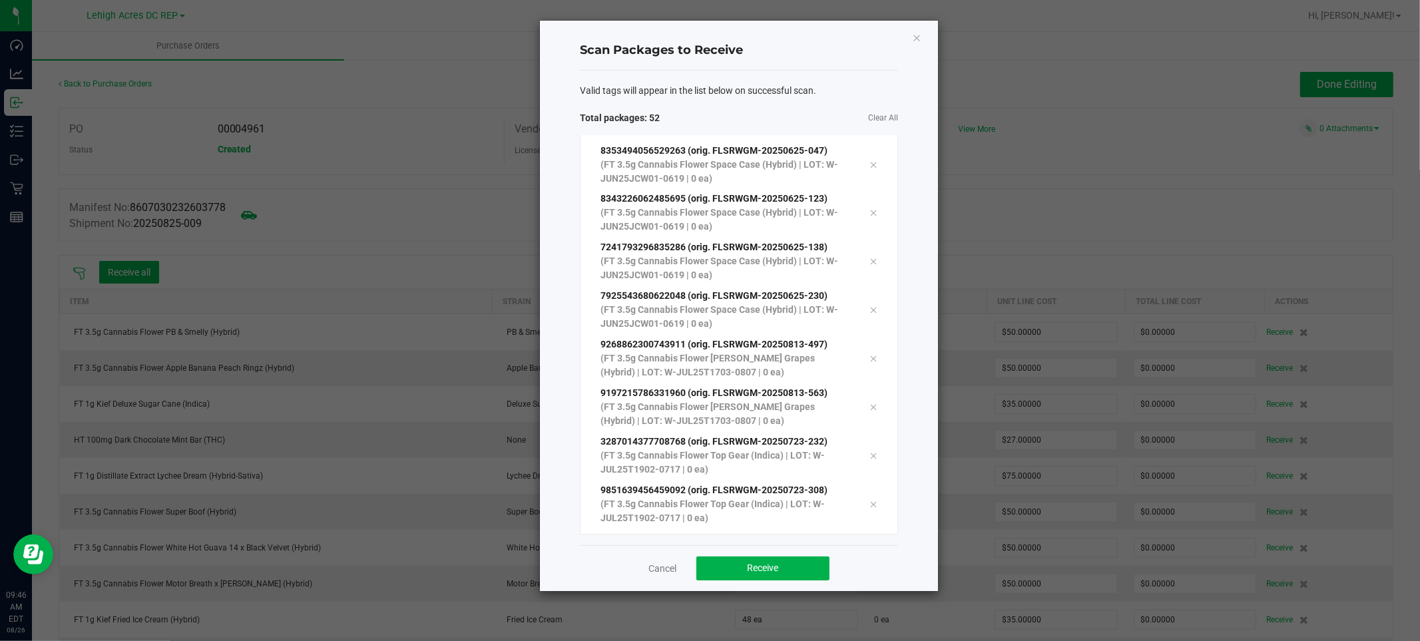
scroll to position [2112, 0]
click at [774, 570] on span "Receive" at bounding box center [763, 567] width 31 height 11
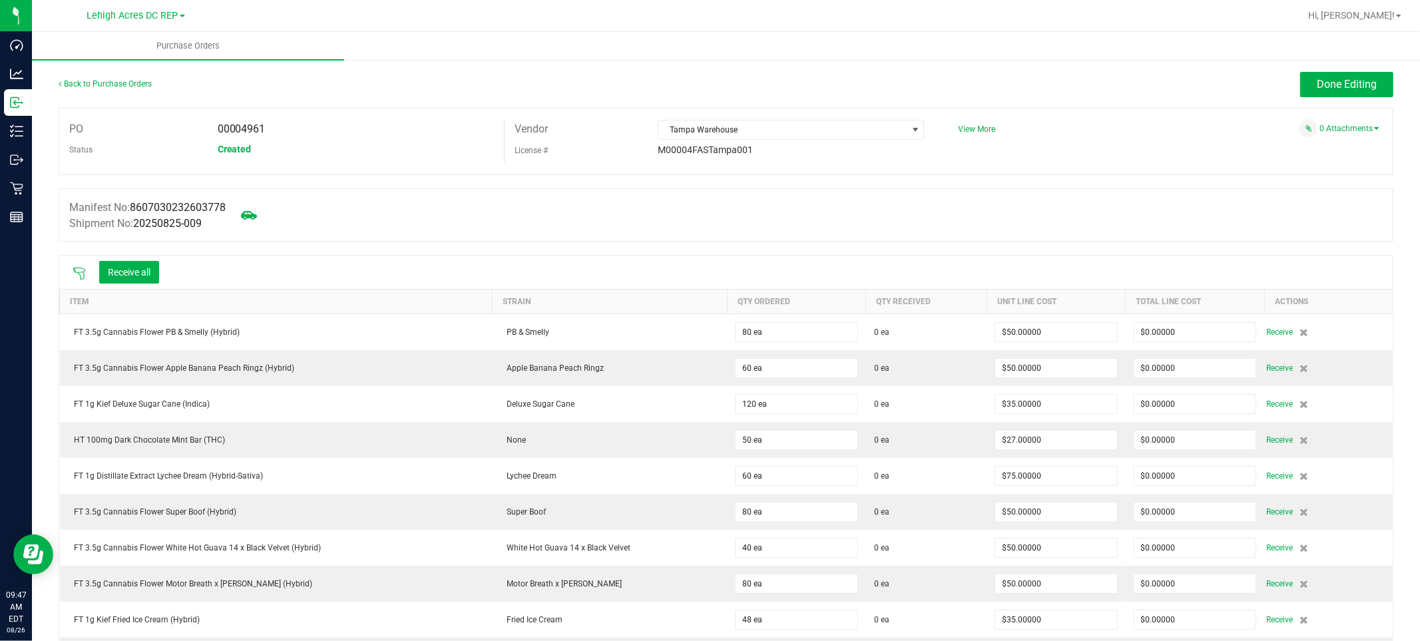
click at [74, 268] on icon at bounding box center [79, 273] width 13 height 13
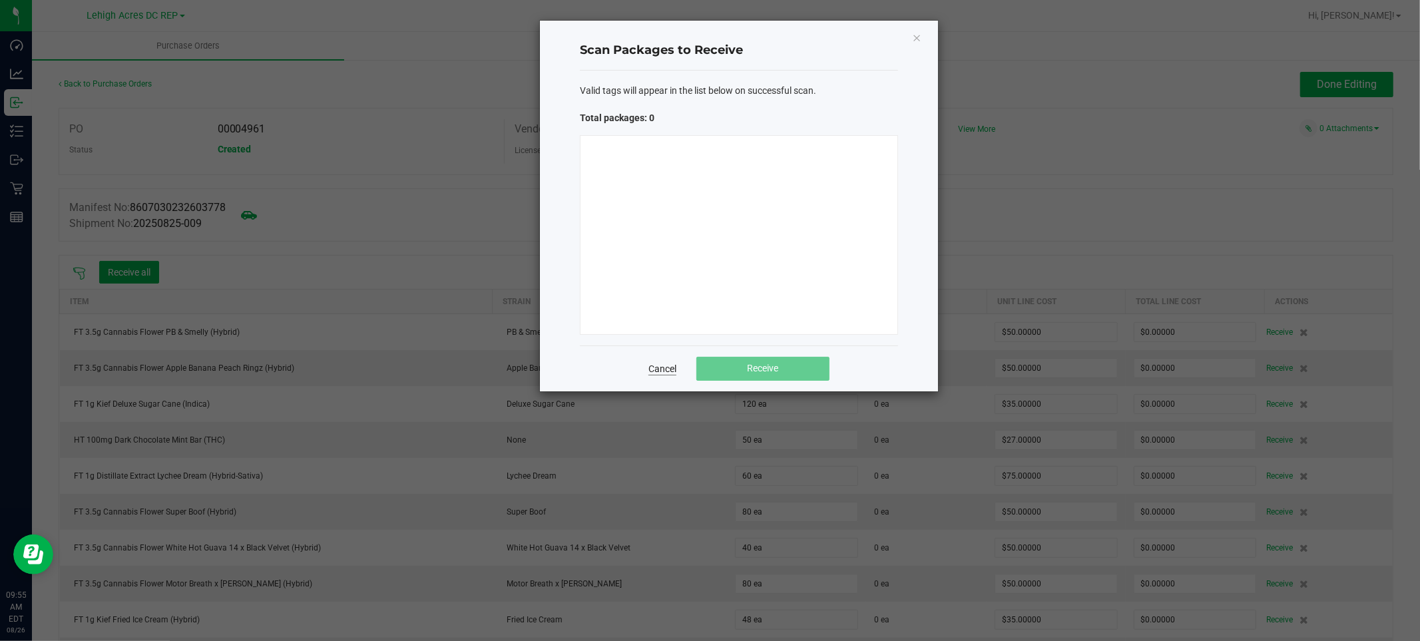
click at [661, 373] on link "Cancel" at bounding box center [662, 368] width 28 height 13
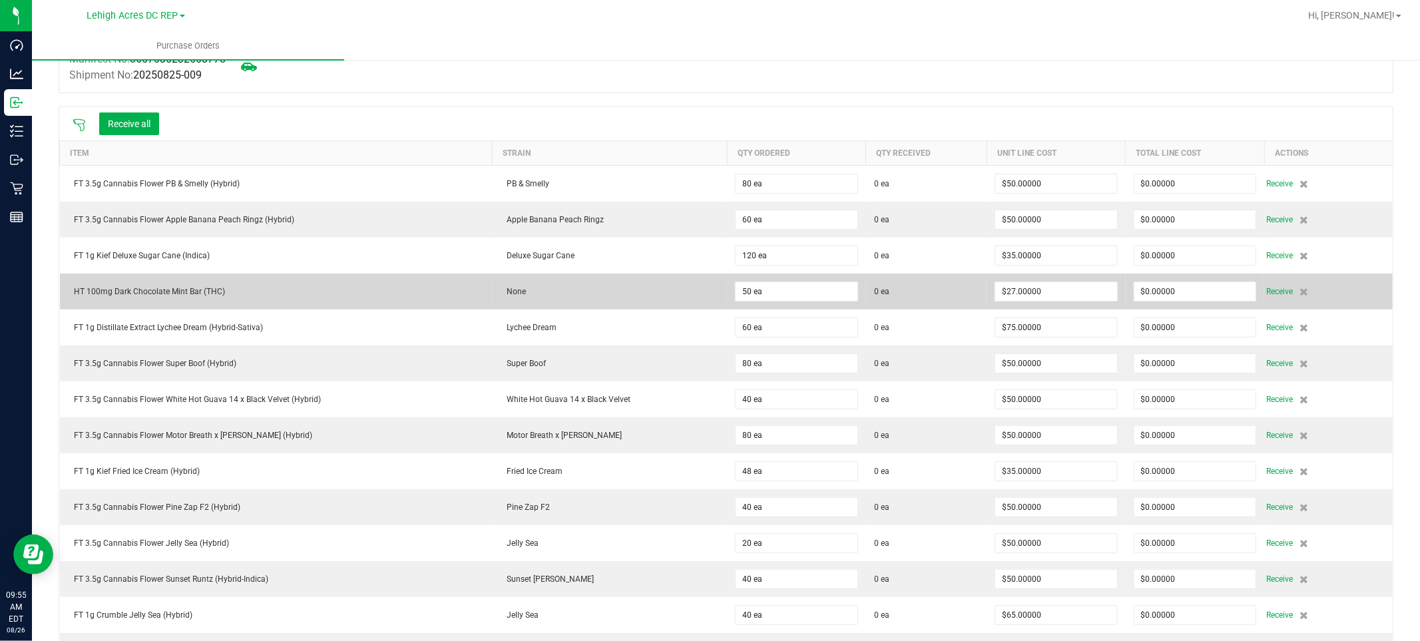
scroll to position [0, 0]
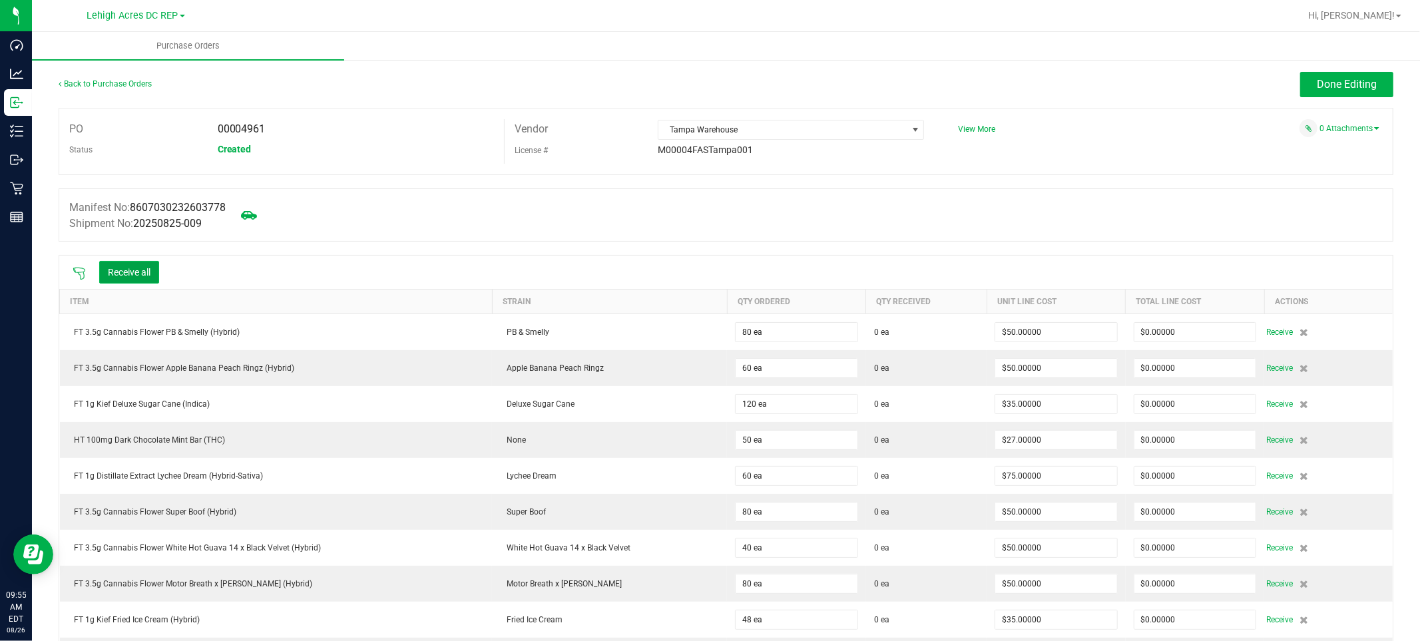
click at [118, 276] on button "Receive all" at bounding box center [129, 272] width 60 height 23
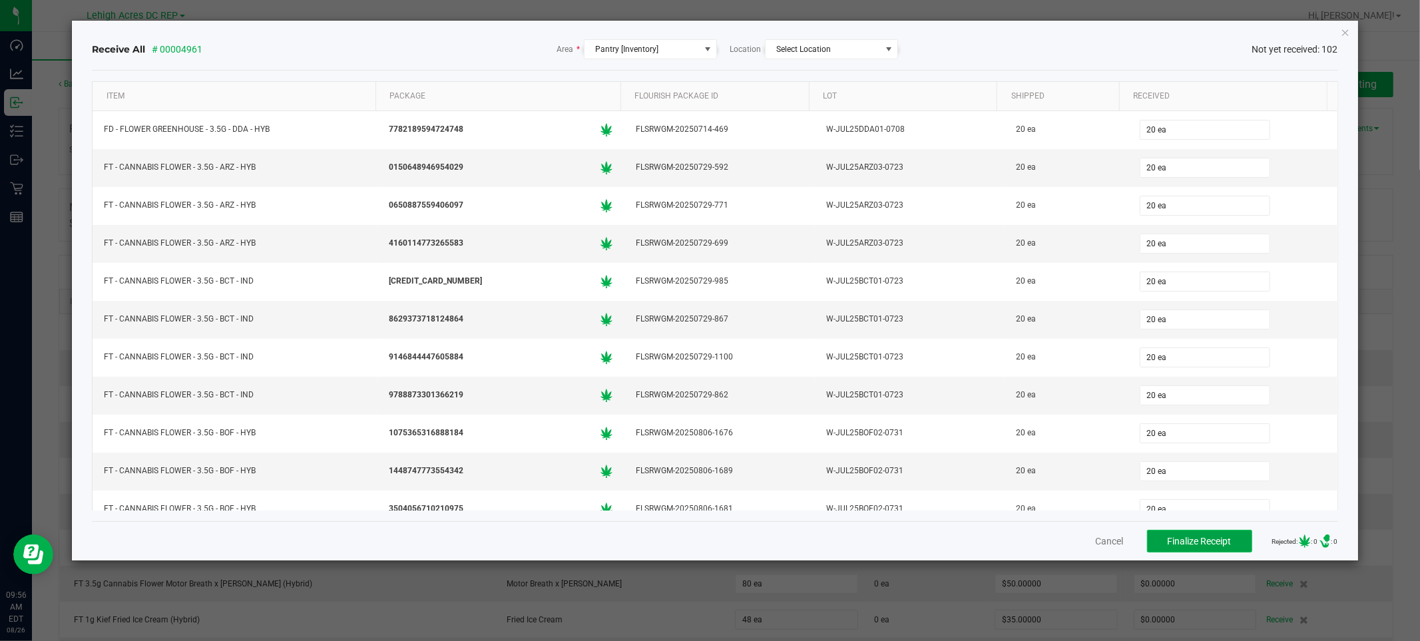
click at [1184, 543] on span "Finalize Receipt" at bounding box center [1200, 541] width 64 height 11
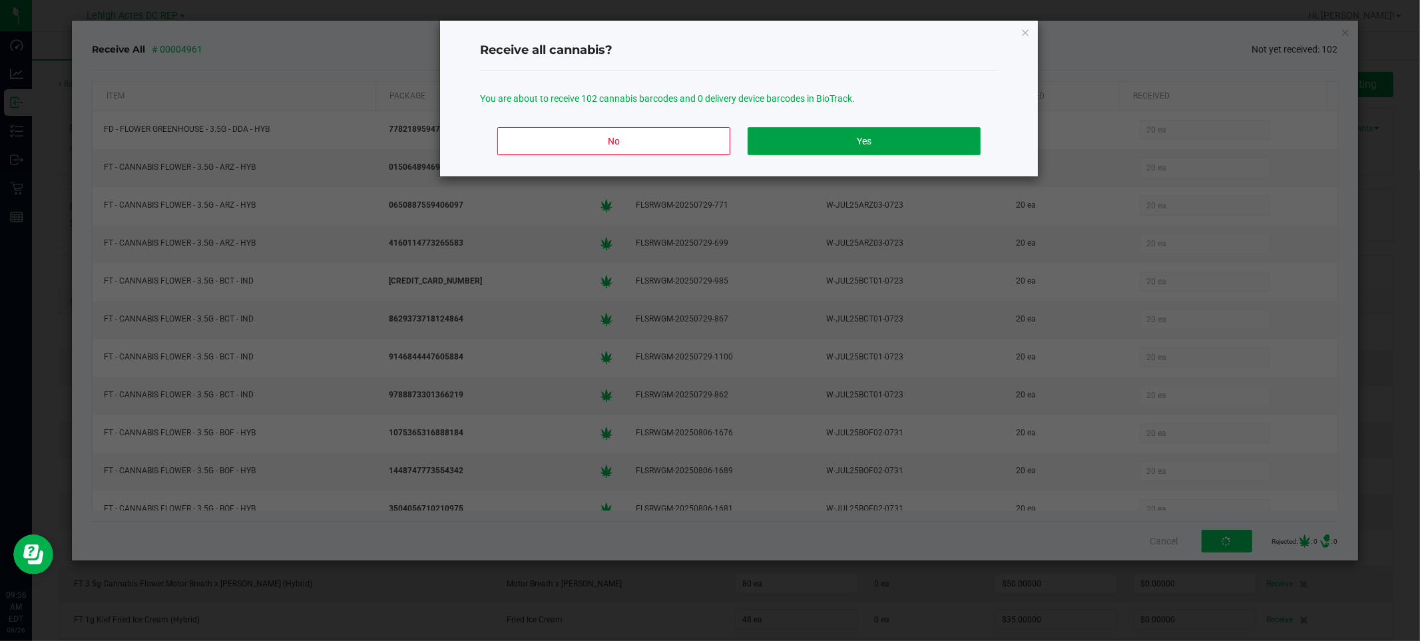
click at [883, 152] on button "Yes" at bounding box center [864, 141] width 233 height 28
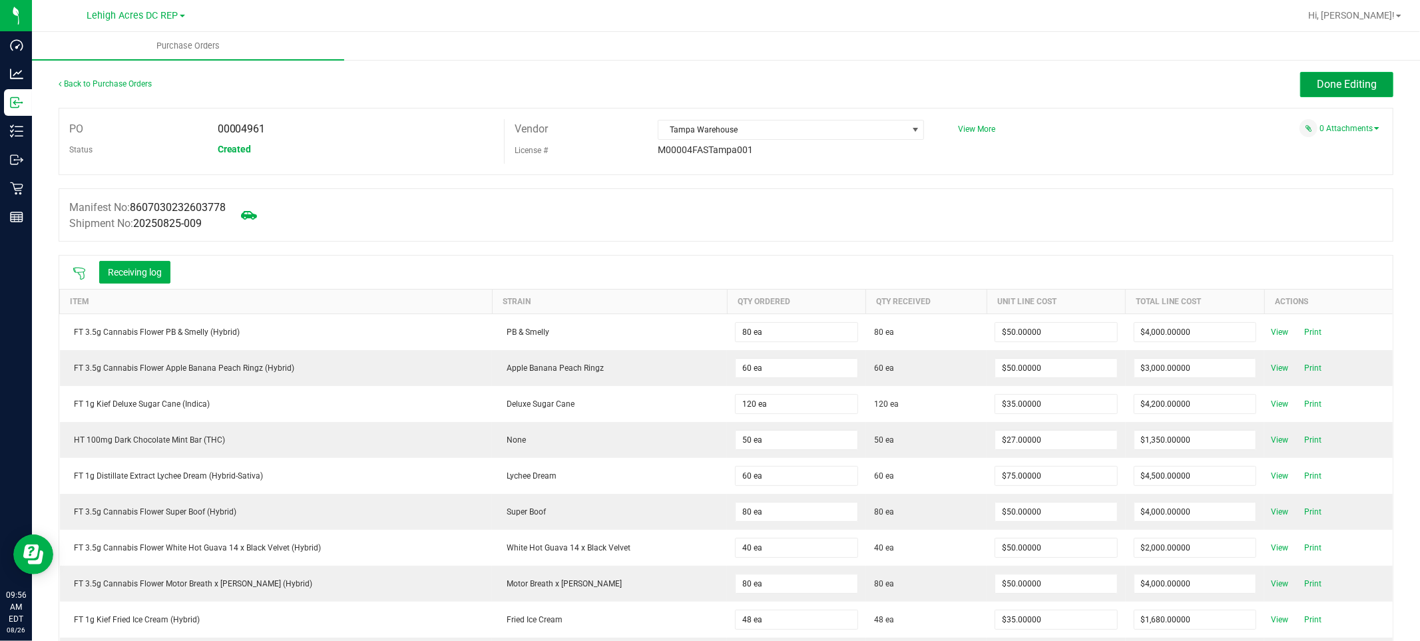
click at [1352, 81] on span "Done Editing" at bounding box center [1347, 84] width 60 height 13
